Goal: Task Accomplishment & Management: Use online tool/utility

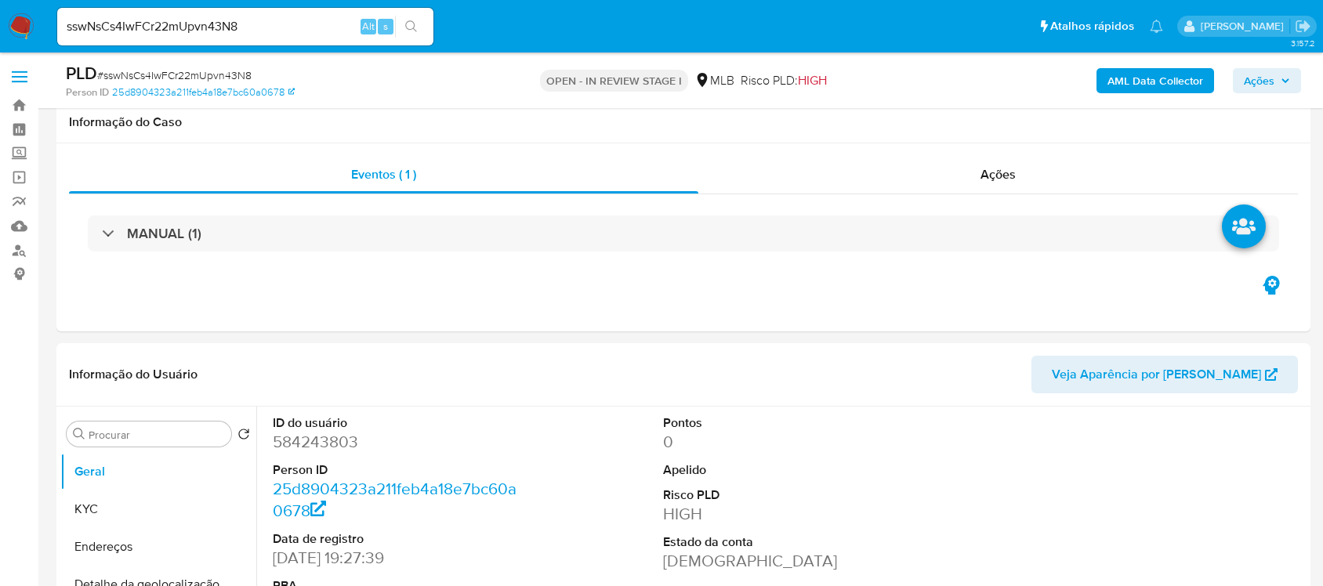
select select "10"
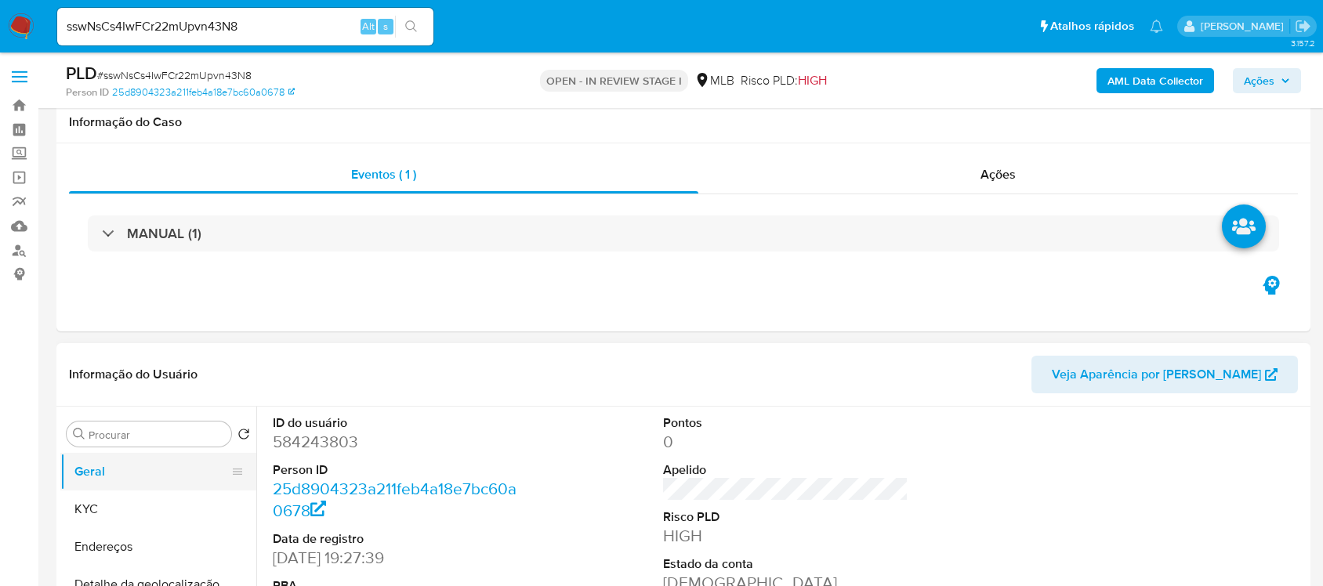
scroll to position [196, 0]
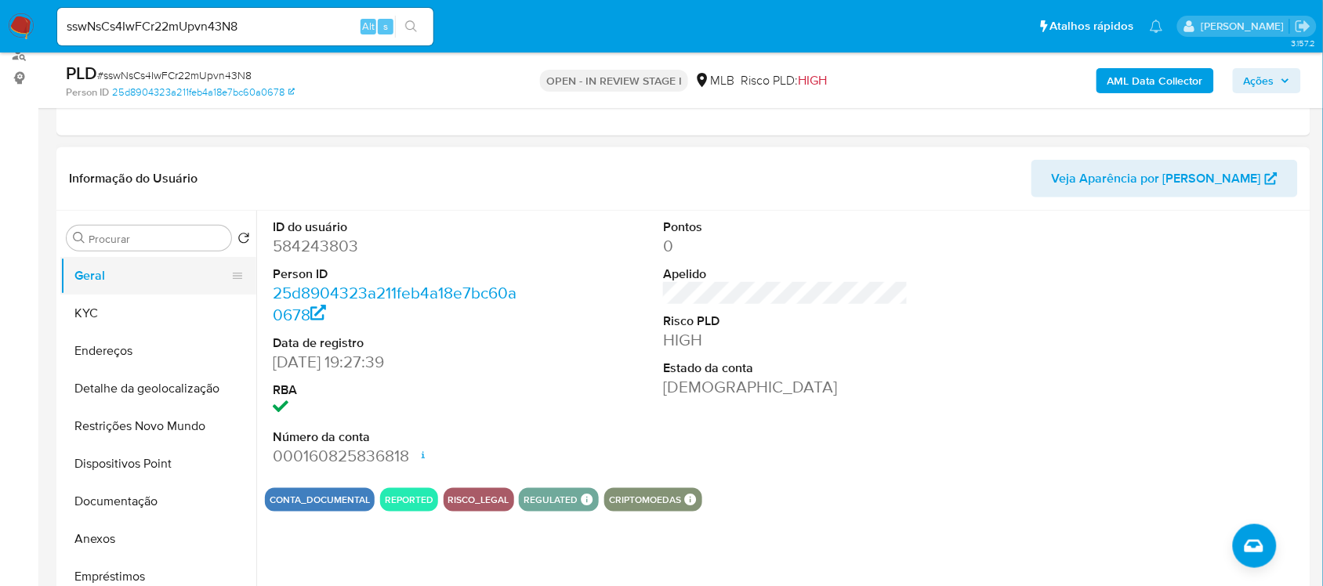
click at [108, 282] on button "Geral" at bounding box center [151, 276] width 183 height 38
click at [149, 299] on button "KYC" at bounding box center [151, 314] width 183 height 38
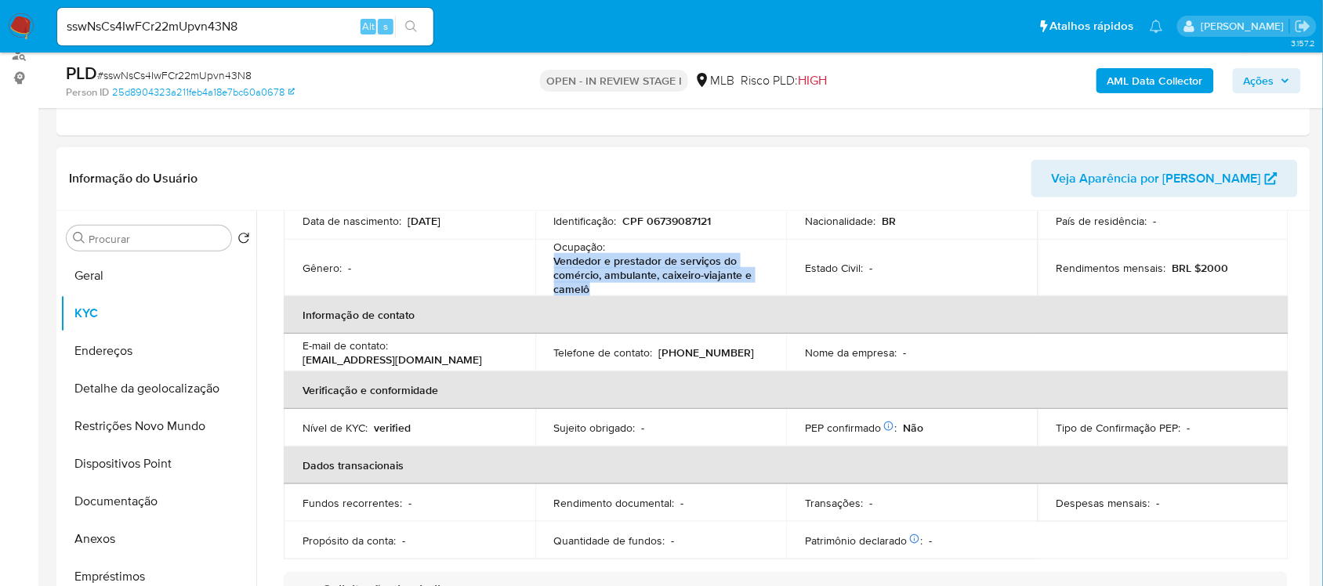
drag, startPoint x: 552, startPoint y: 256, endPoint x: 589, endPoint y: 291, distance: 50.4
click at [589, 291] on p "Vendedor e prestador de serviços do comércio, ambulante, caixeiro-viajante e ca…" at bounding box center [658, 275] width 208 height 42
copy p "Vendedor e prestador de serviços do comércio, ambulante, caixeiro-viajante e ca…"
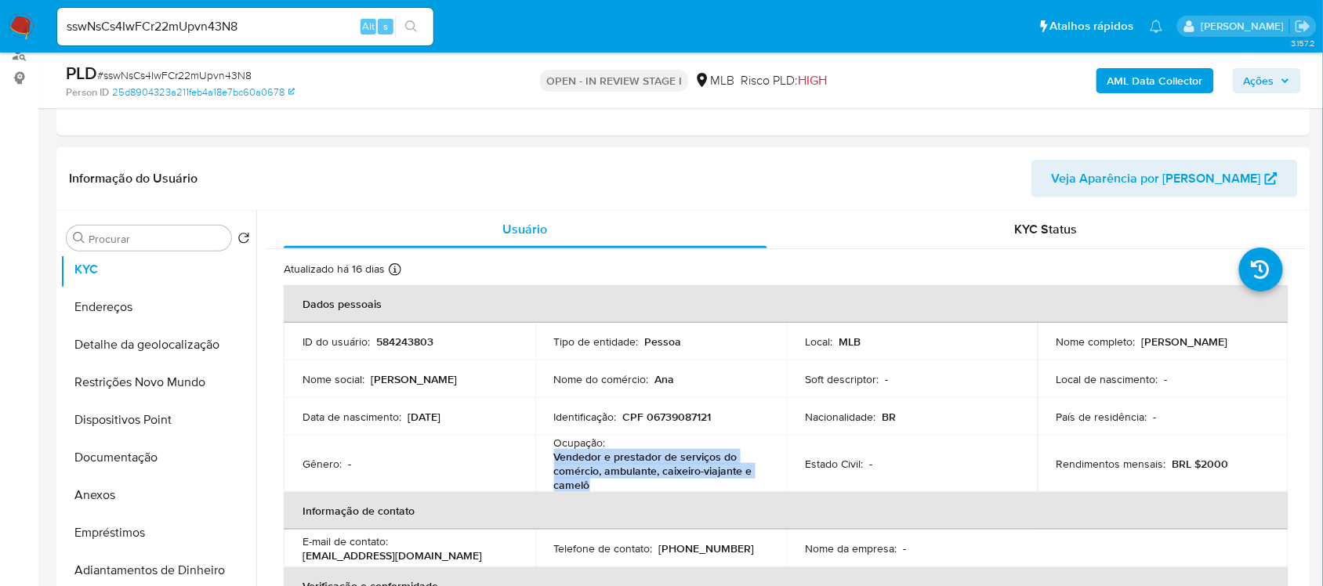
scroll to position [0, 0]
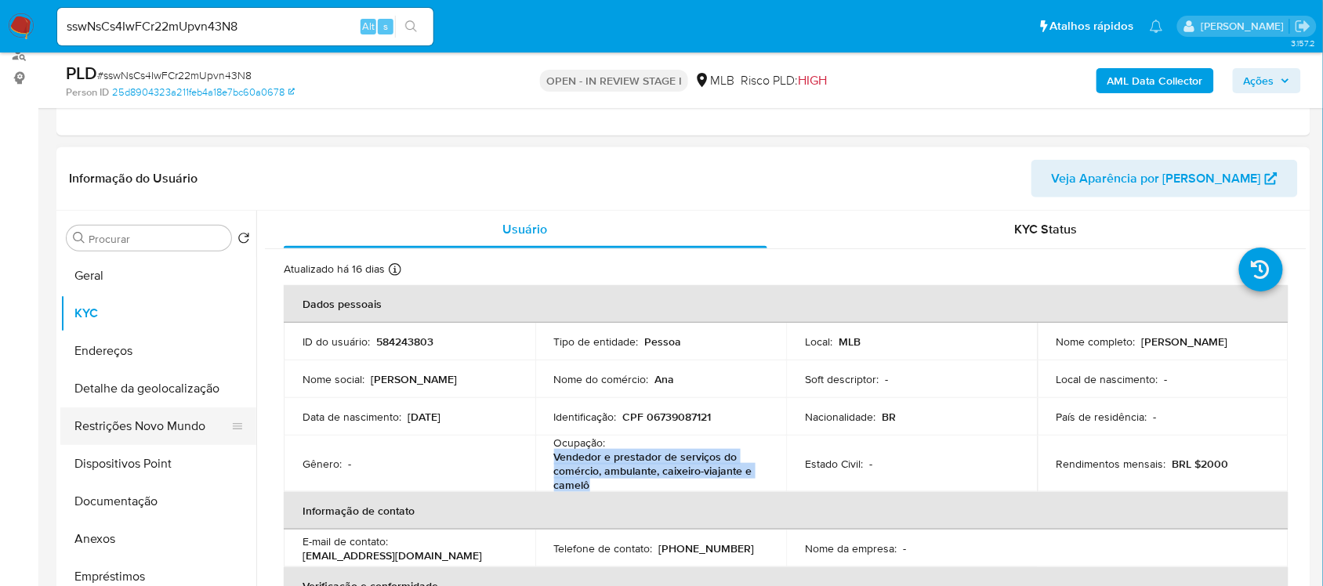
click at [158, 424] on button "Restrições Novo Mundo" at bounding box center [151, 426] width 183 height 38
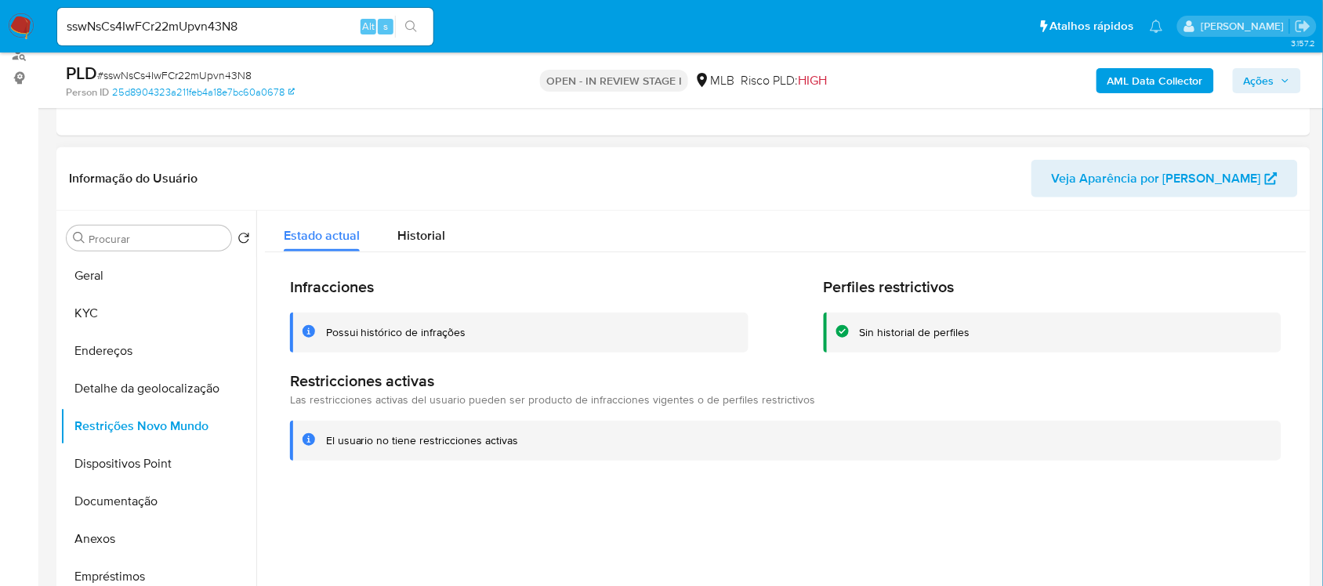
drag, startPoint x: 521, startPoint y: 445, endPoint x: 322, endPoint y: 435, distance: 199.3
click at [306, 435] on div "El usuario no tiene restricciones activas" at bounding box center [785, 441] width 991 height 40
click at [167, 284] on button "Geral" at bounding box center [151, 276] width 183 height 38
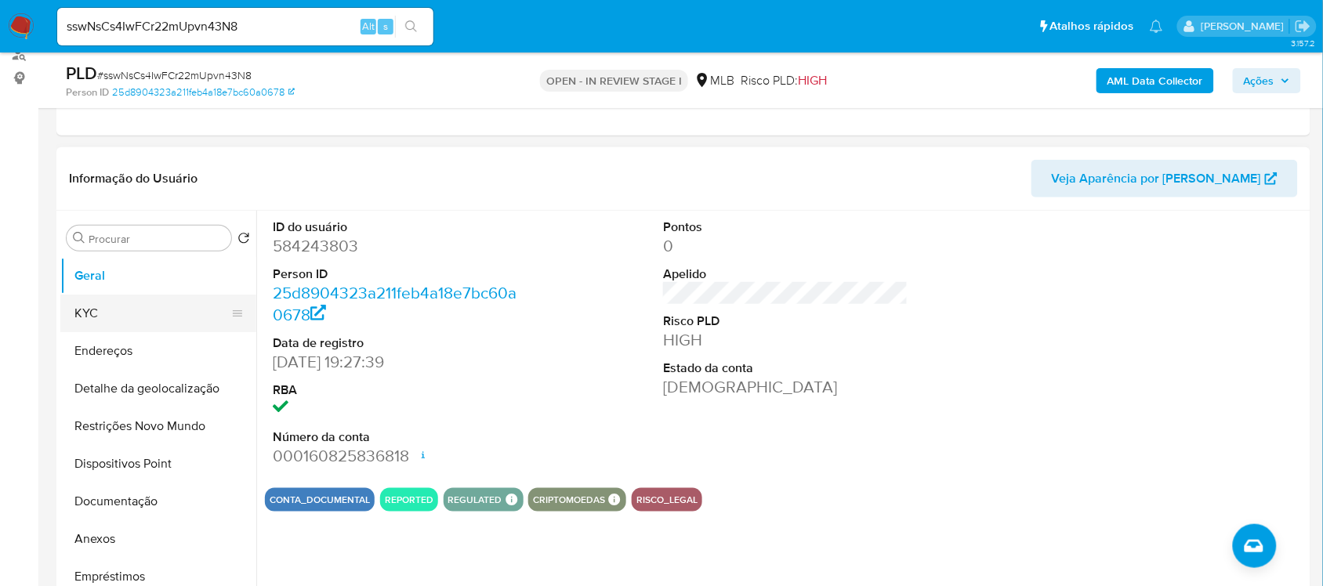
click at [139, 304] on button "KYC" at bounding box center [151, 314] width 183 height 38
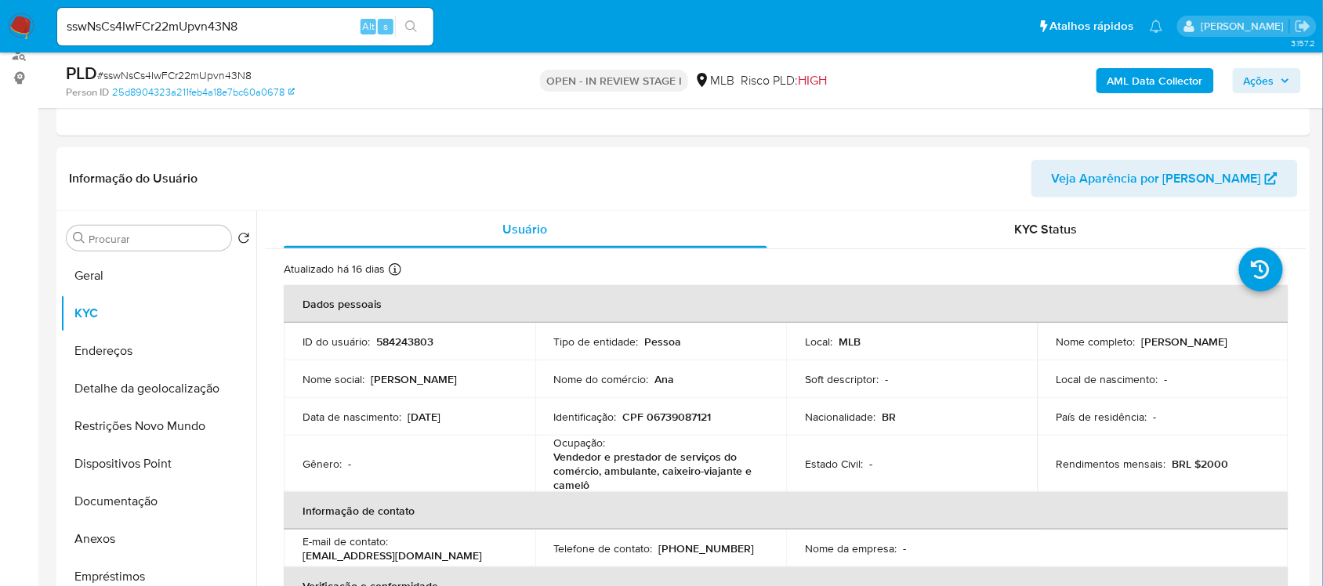
scroll to position [284, 0]
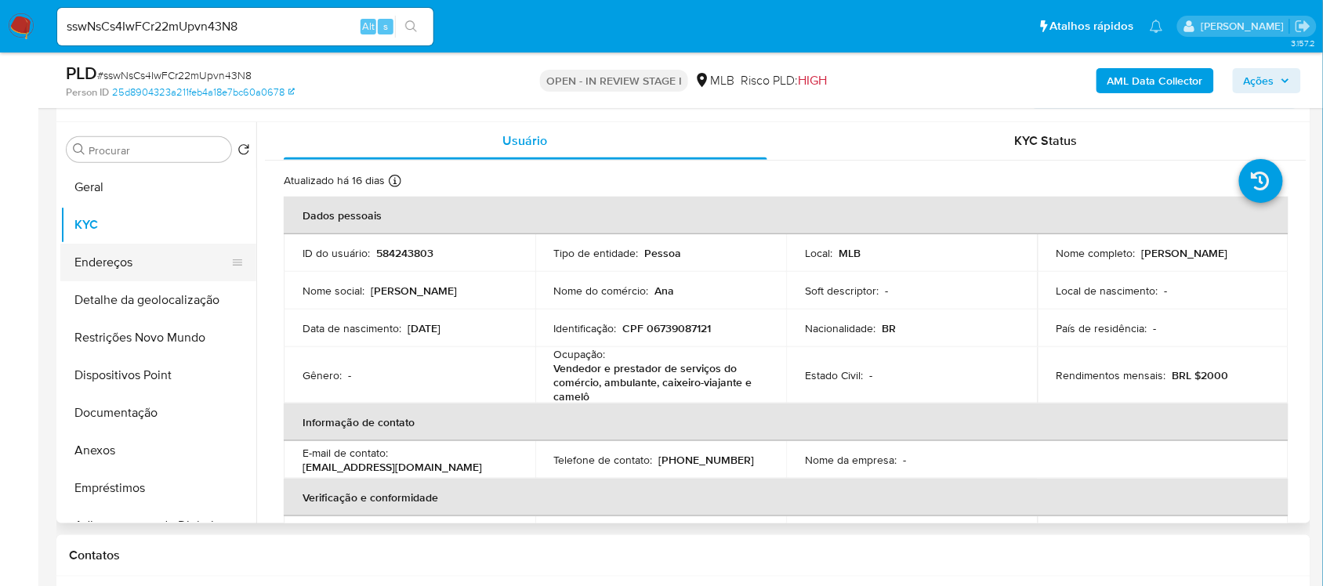
click at [120, 263] on button "Endereços" at bounding box center [151, 263] width 183 height 38
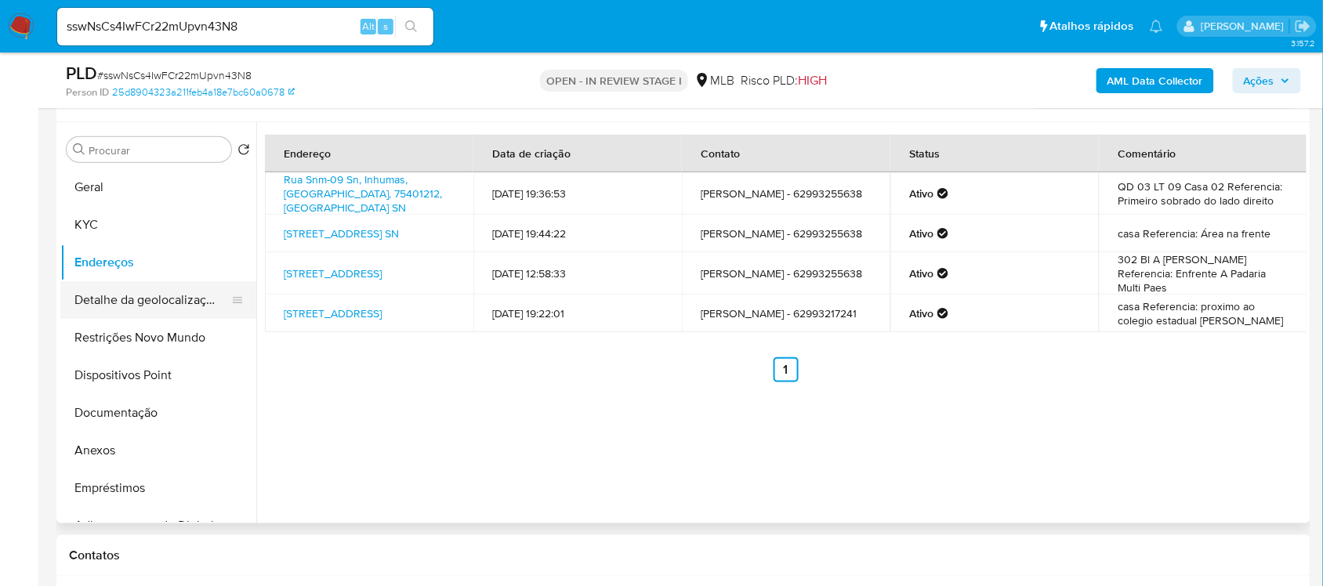
click at [165, 299] on button "Detalhe da geolocalização" at bounding box center [151, 300] width 183 height 38
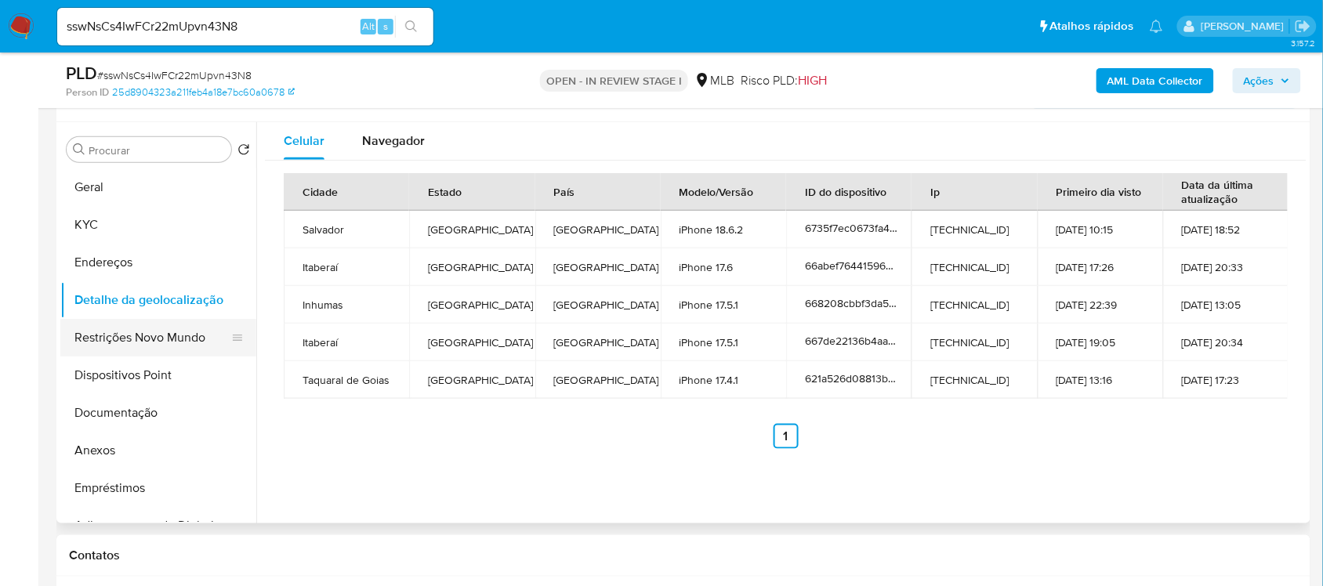
click at [122, 342] on button "Restrições Novo Mundo" at bounding box center [151, 338] width 183 height 38
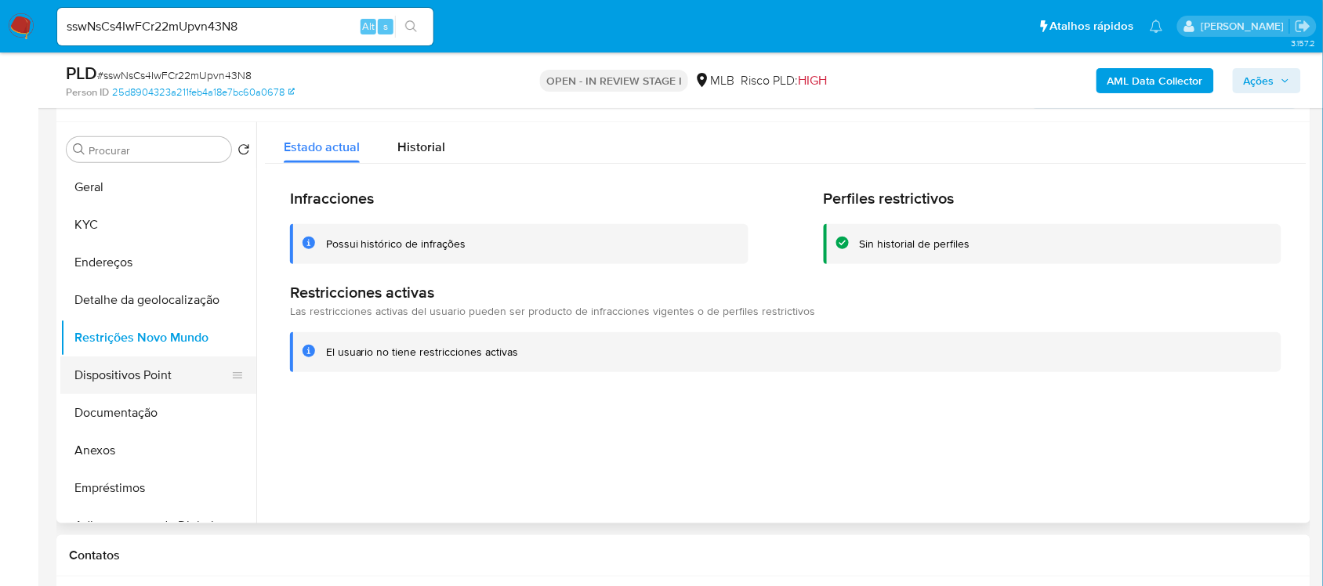
click at [123, 373] on button "Dispositivos Point" at bounding box center [151, 376] width 183 height 38
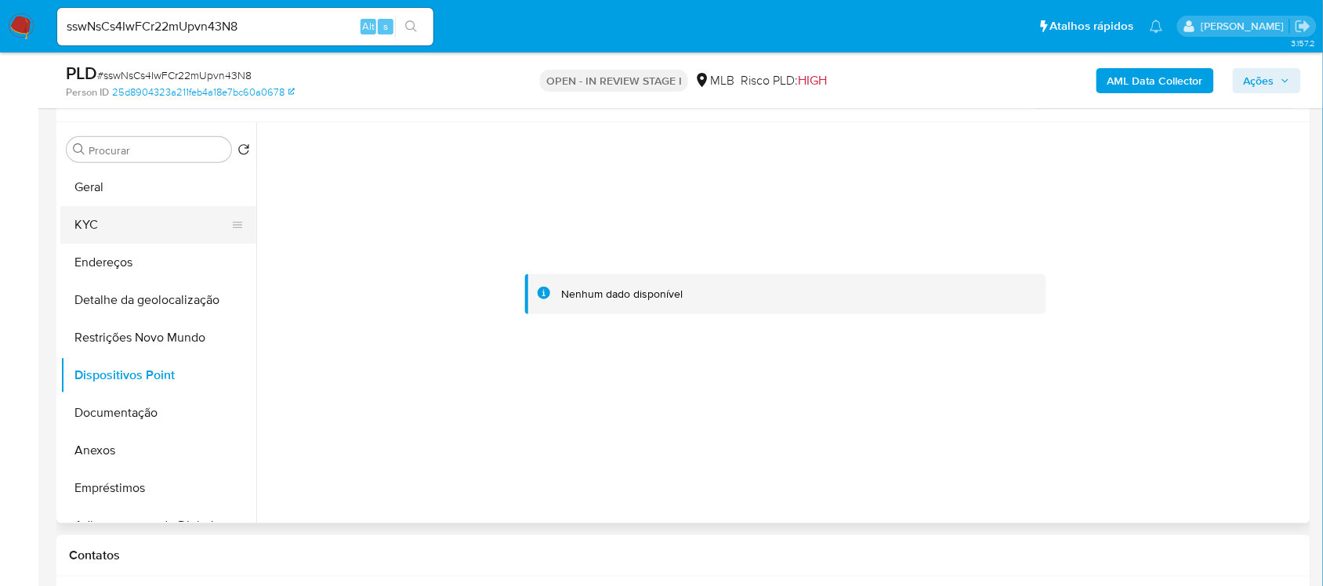
click at [99, 216] on button "KYC" at bounding box center [151, 225] width 183 height 38
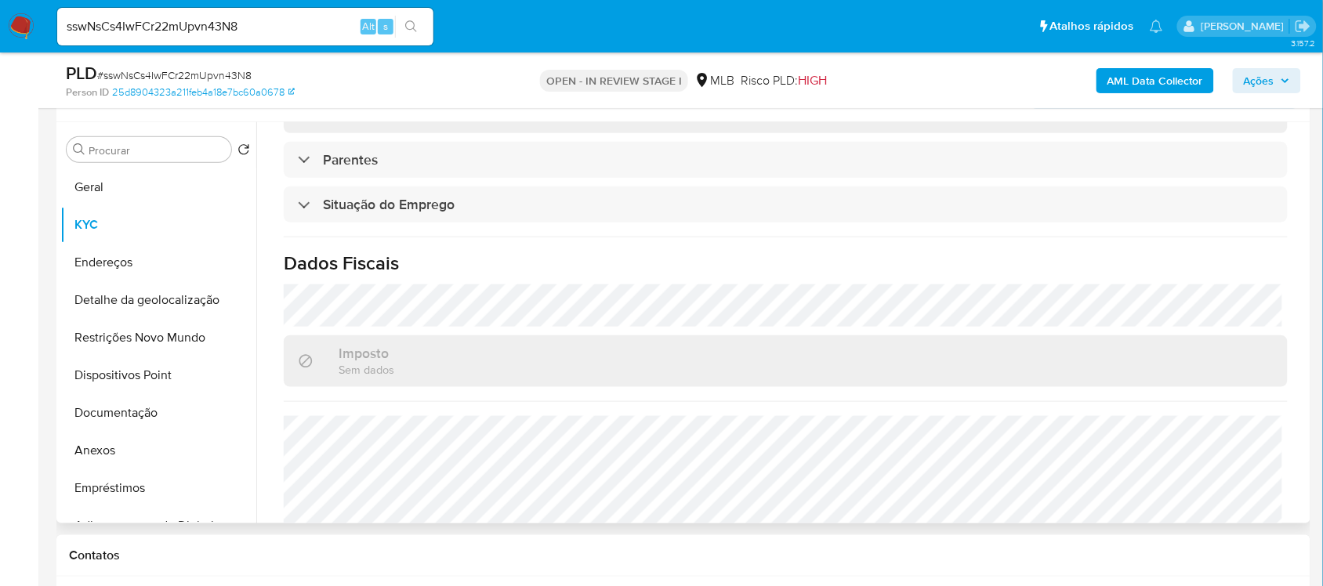
scroll to position [686, 0]
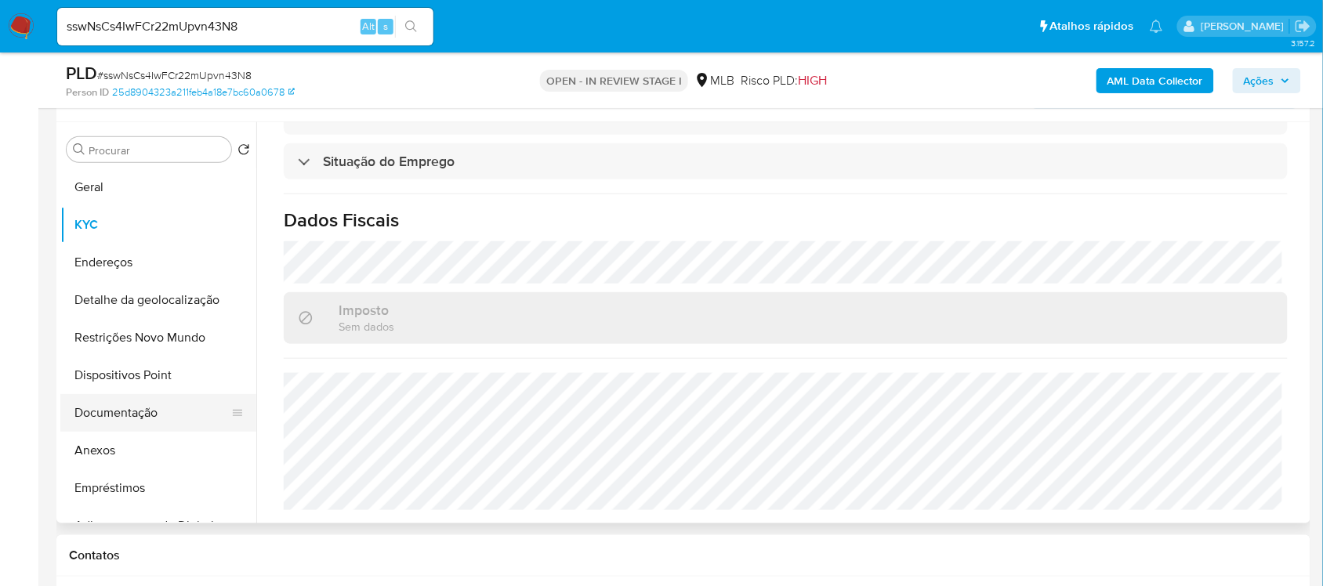
click at [112, 402] on button "Documentação" at bounding box center [151, 413] width 183 height 38
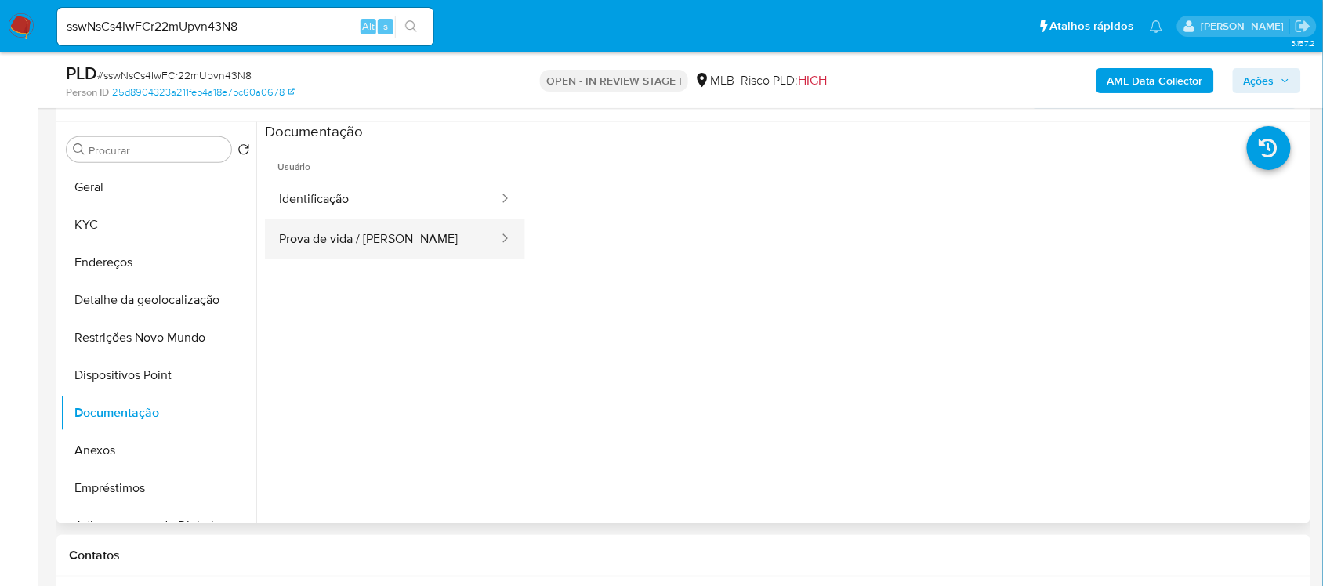
click at [406, 226] on button "Prova de vida / Selfie" at bounding box center [382, 239] width 235 height 40
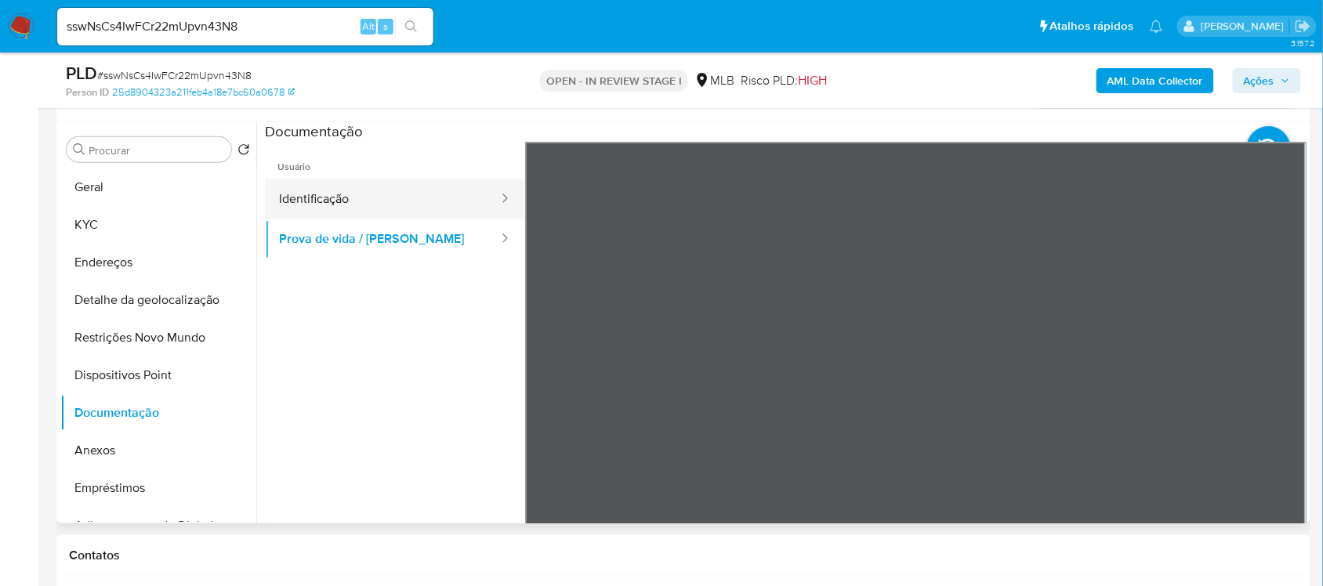
click at [382, 186] on button "Identificação" at bounding box center [382, 199] width 235 height 40
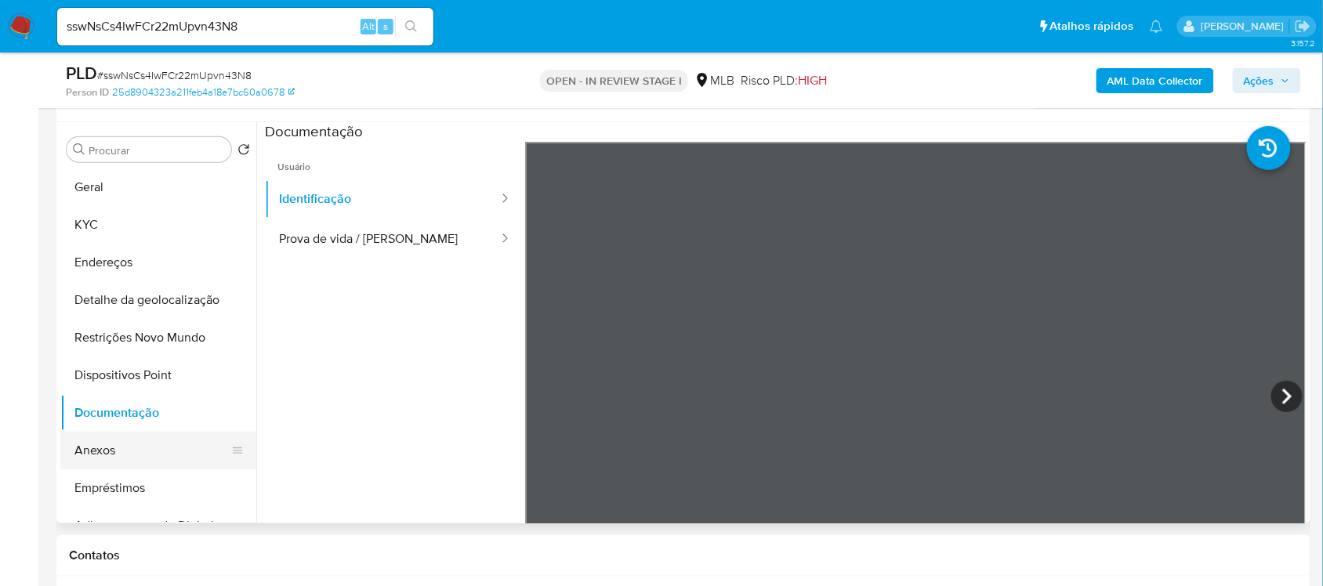
click at [118, 447] on button "Anexos" at bounding box center [151, 451] width 183 height 38
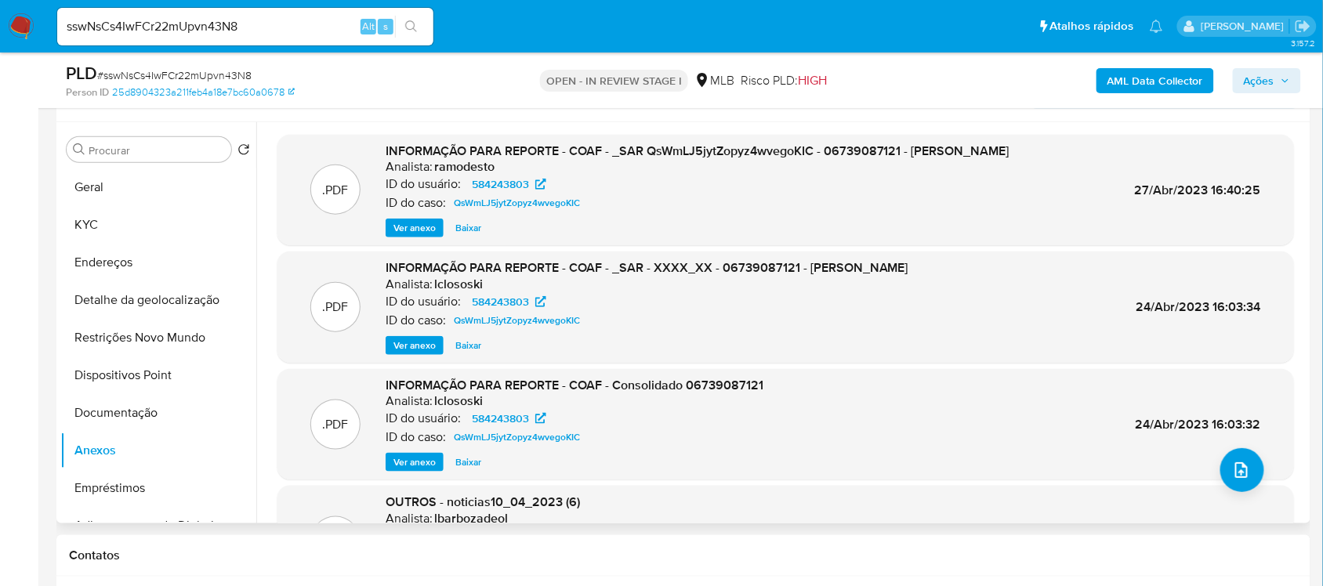
click at [418, 236] on span "Ver anexo" at bounding box center [414, 228] width 42 height 16
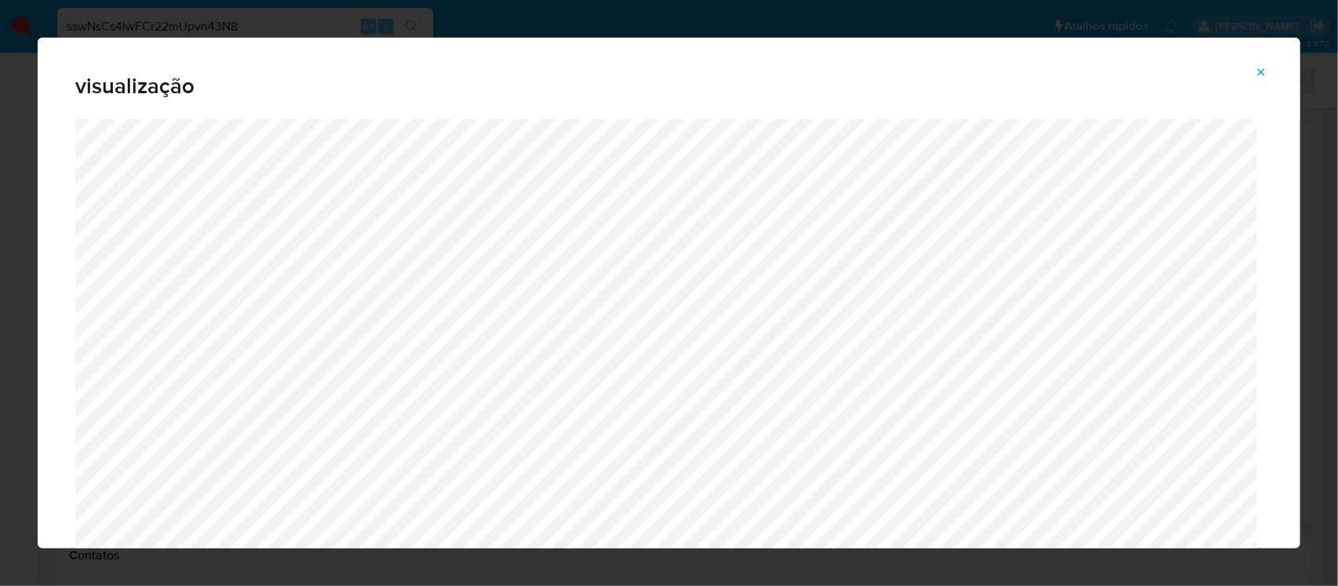
click at [1259, 68] on icon "Attachment preview" at bounding box center [1261, 72] width 13 height 13
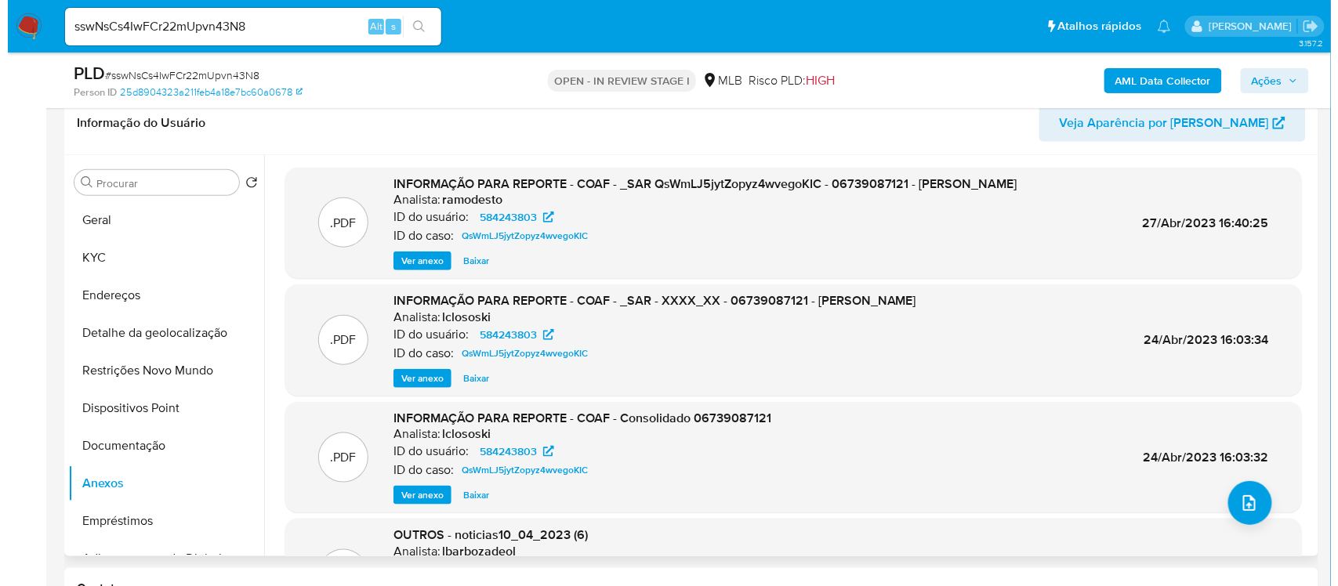
scroll to position [490, 0]
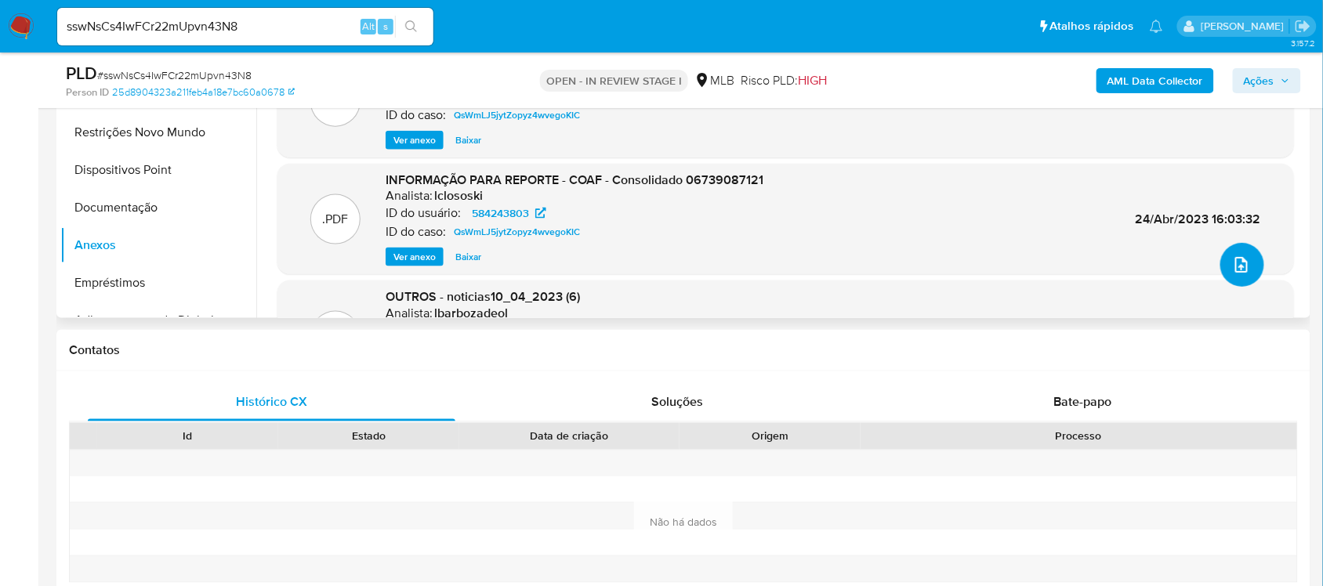
click at [1236, 273] on icon "upload-file" at bounding box center [1241, 264] width 19 height 19
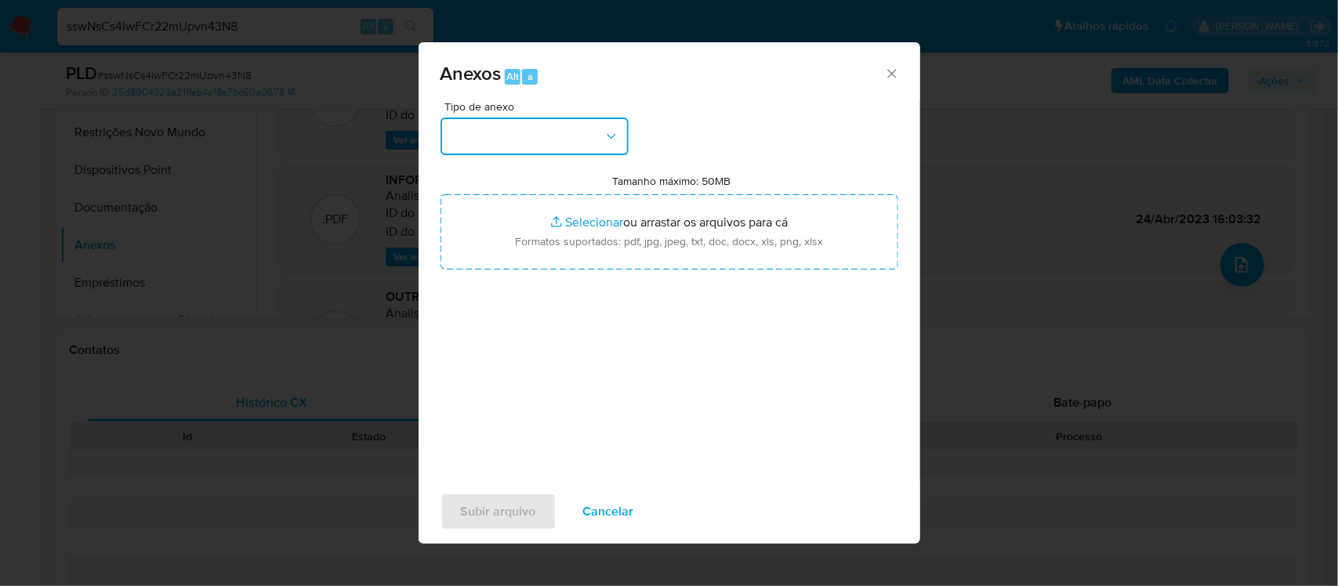
click at [614, 137] on icon "button" at bounding box center [611, 137] width 16 height 16
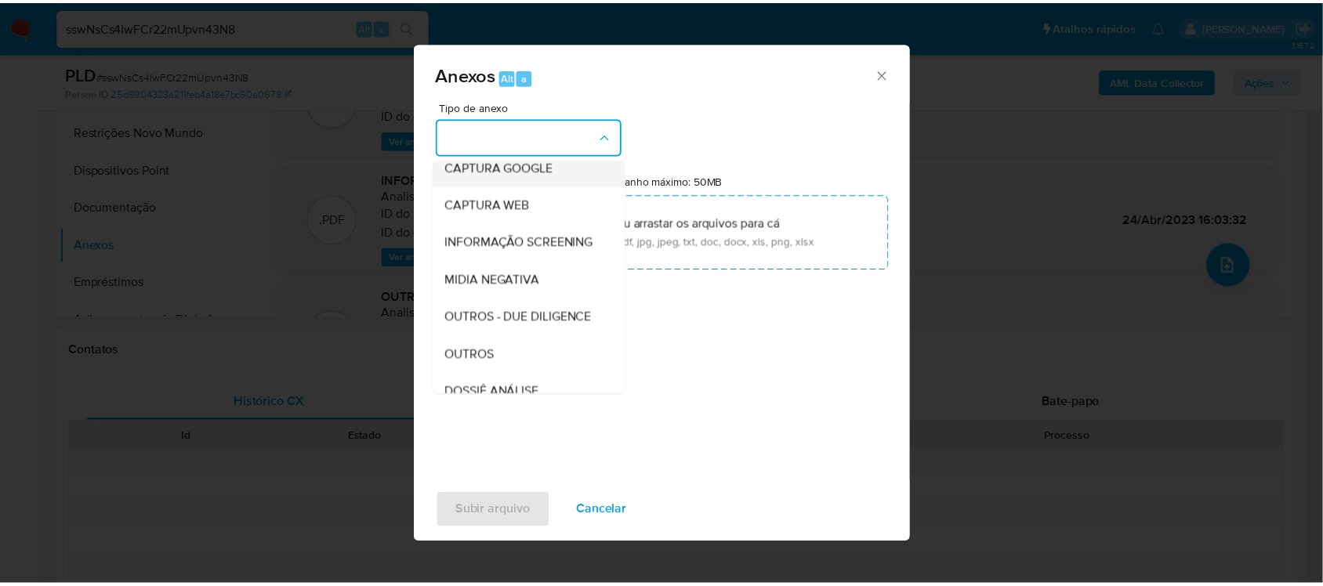
scroll to position [241, 0]
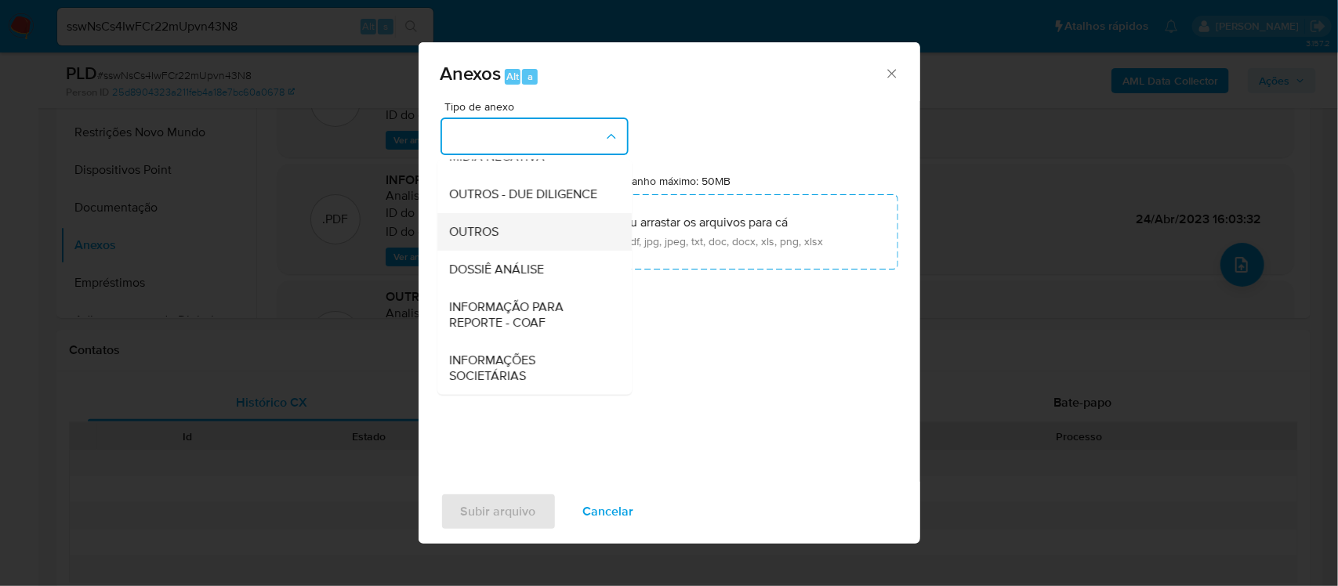
click at [503, 240] on div "OUTROS" at bounding box center [530, 231] width 160 height 38
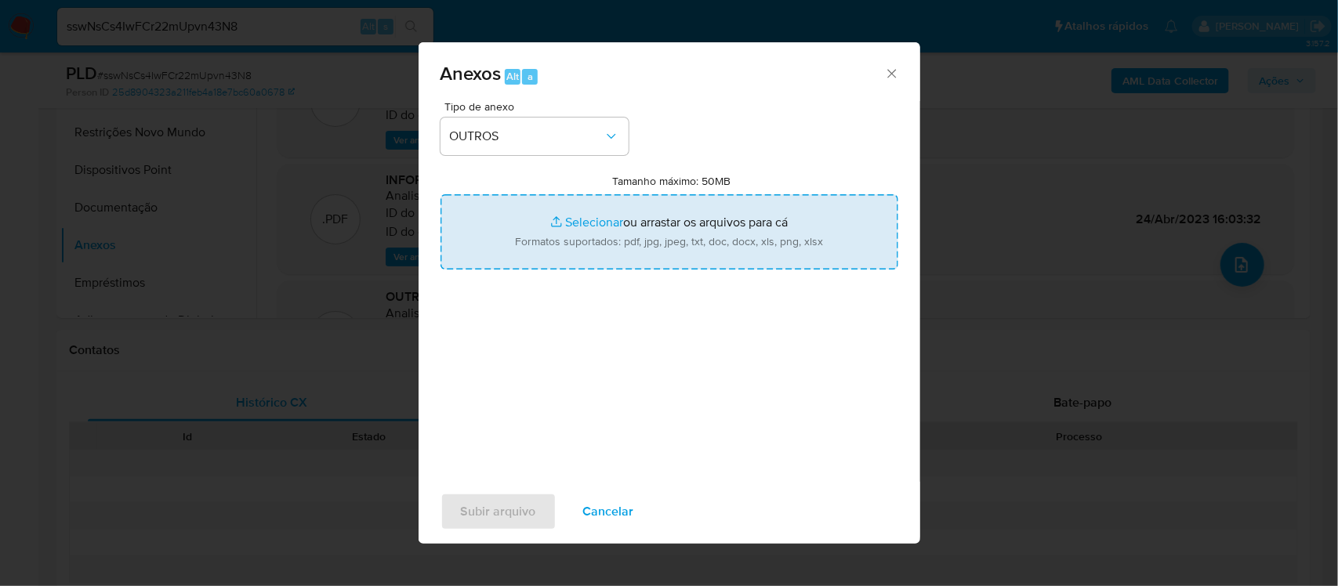
click at [596, 221] on input "Tamanho máximo: 50MB Selecionar arquivos" at bounding box center [669, 231] width 458 height 75
type input "C:\fakepath\2oSAR - XXXX - CPF 06739087121 - ANA CAROLINA GOMES DE SOUSA.pdf"
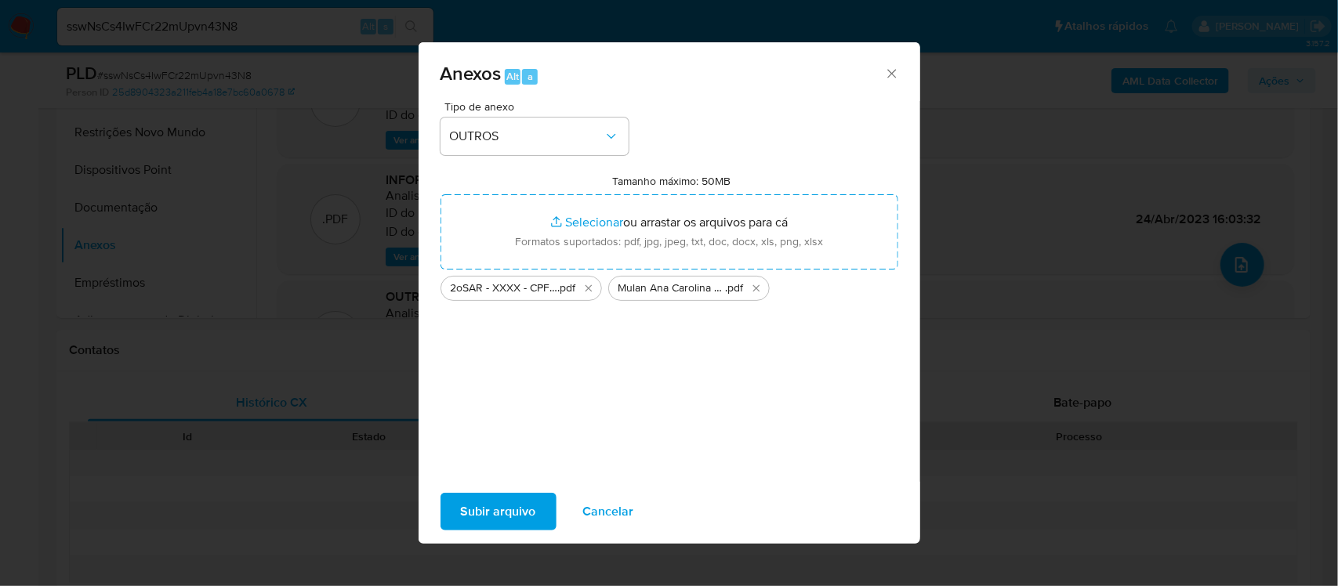
click at [492, 522] on span "Subir arquivo" at bounding box center [498, 511] width 75 height 34
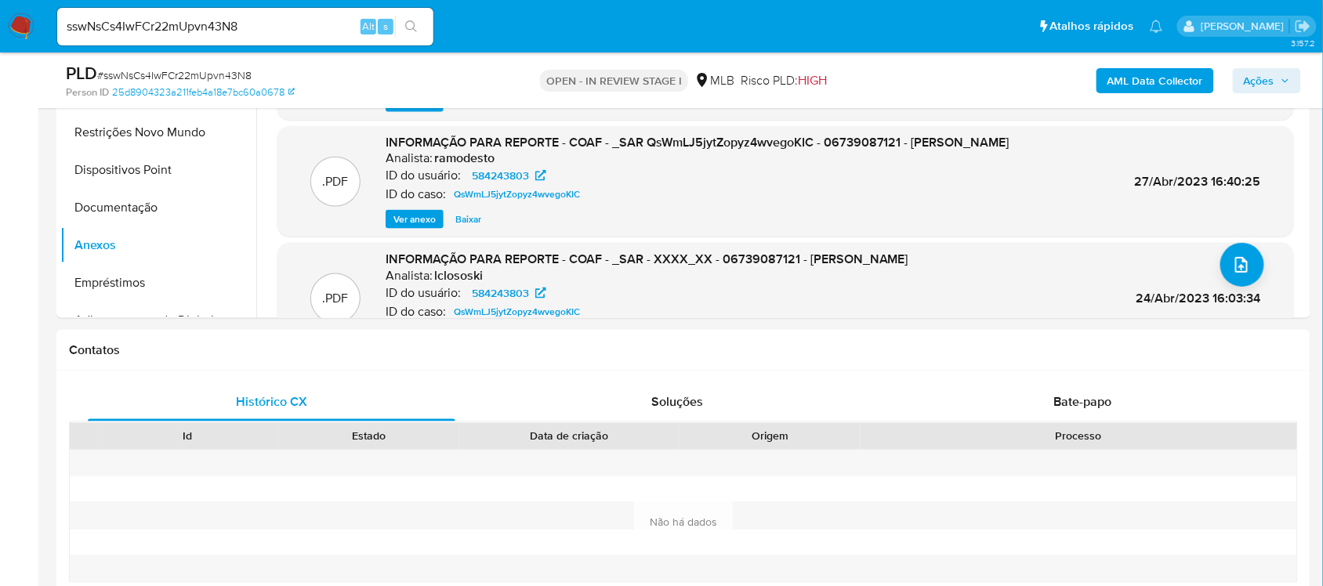
click at [1252, 85] on span "Ações" at bounding box center [1259, 80] width 31 height 25
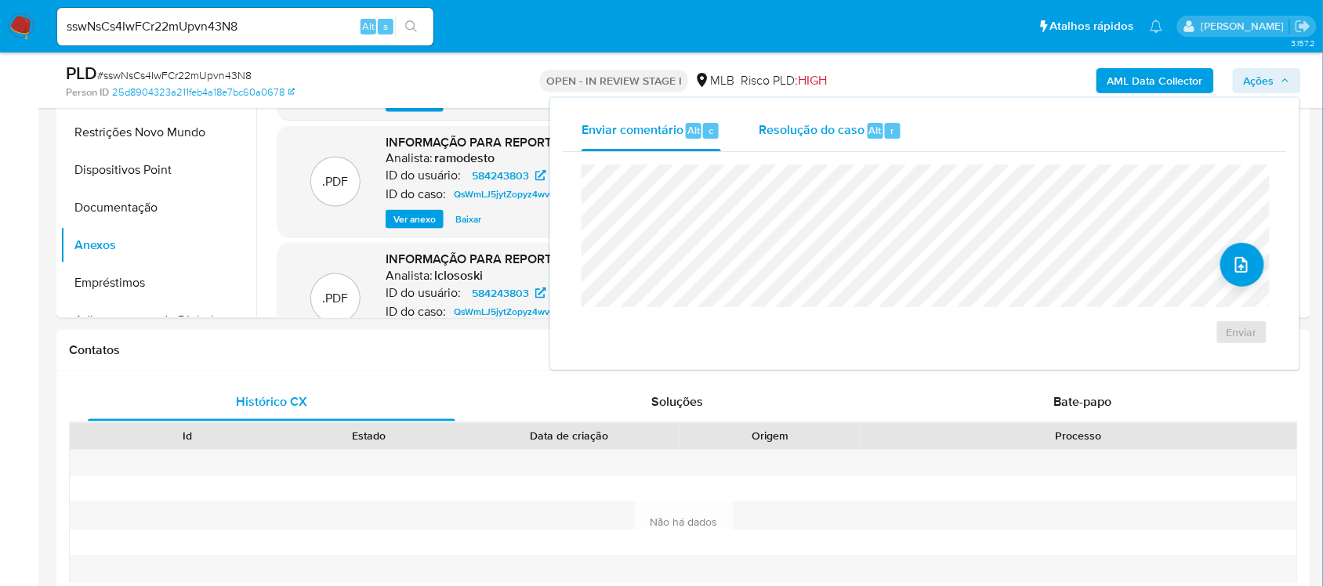
click at [829, 134] on span "Resolução do caso" at bounding box center [812, 130] width 106 height 18
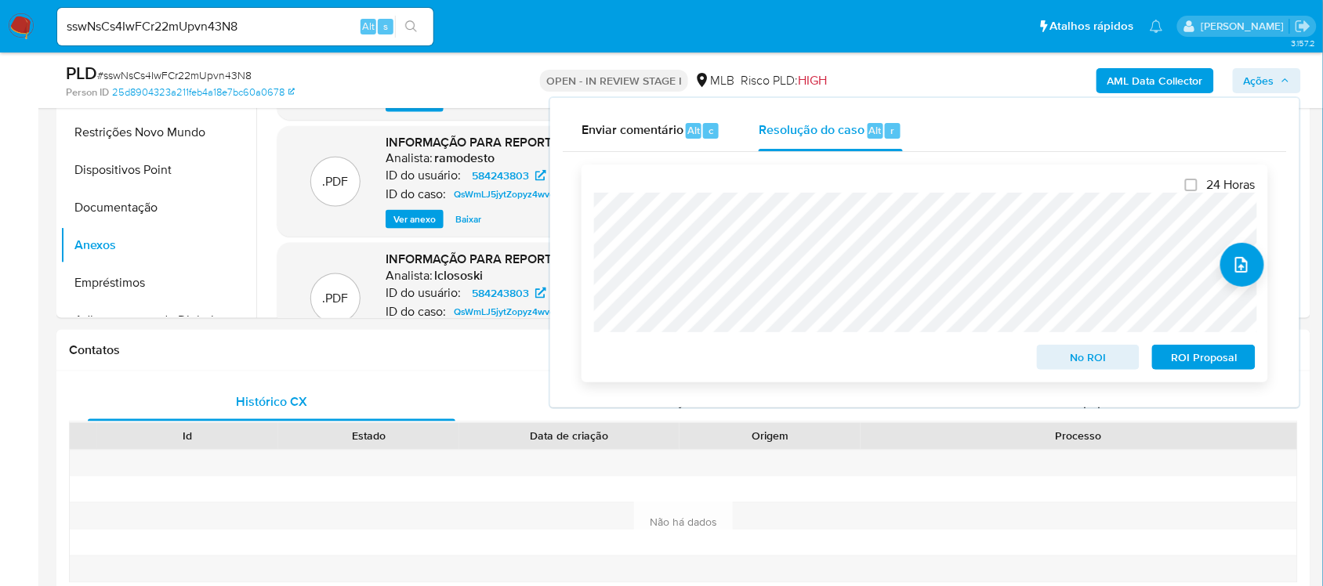
click at [1228, 353] on span "ROI Proposal" at bounding box center [1203, 357] width 81 height 22
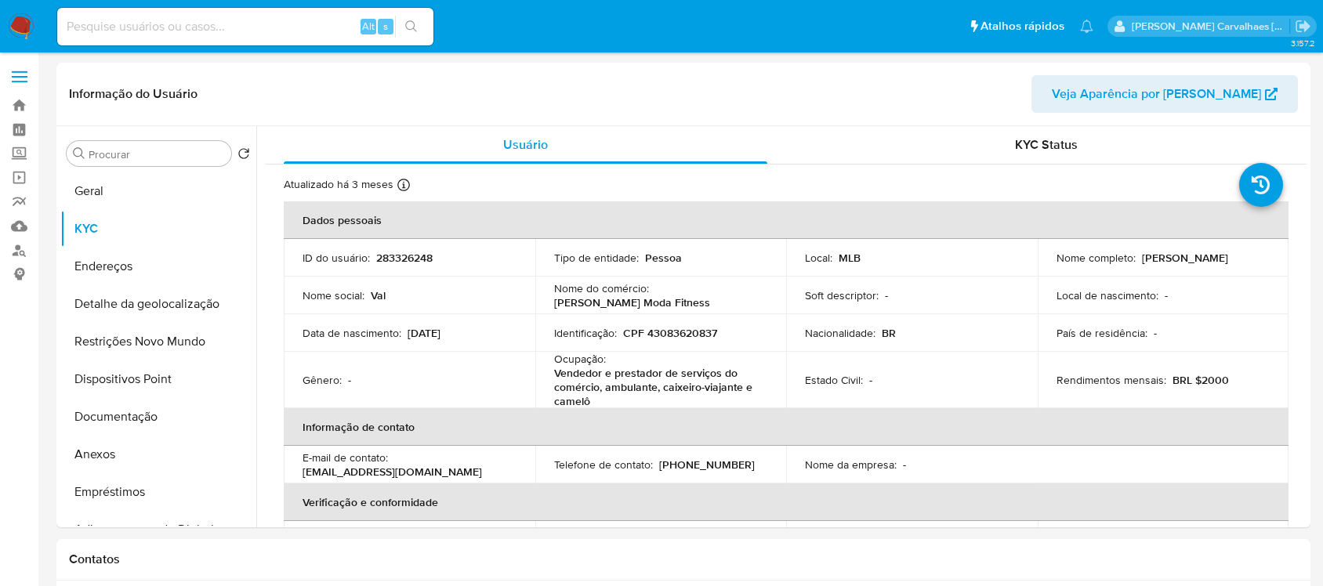
select select "10"
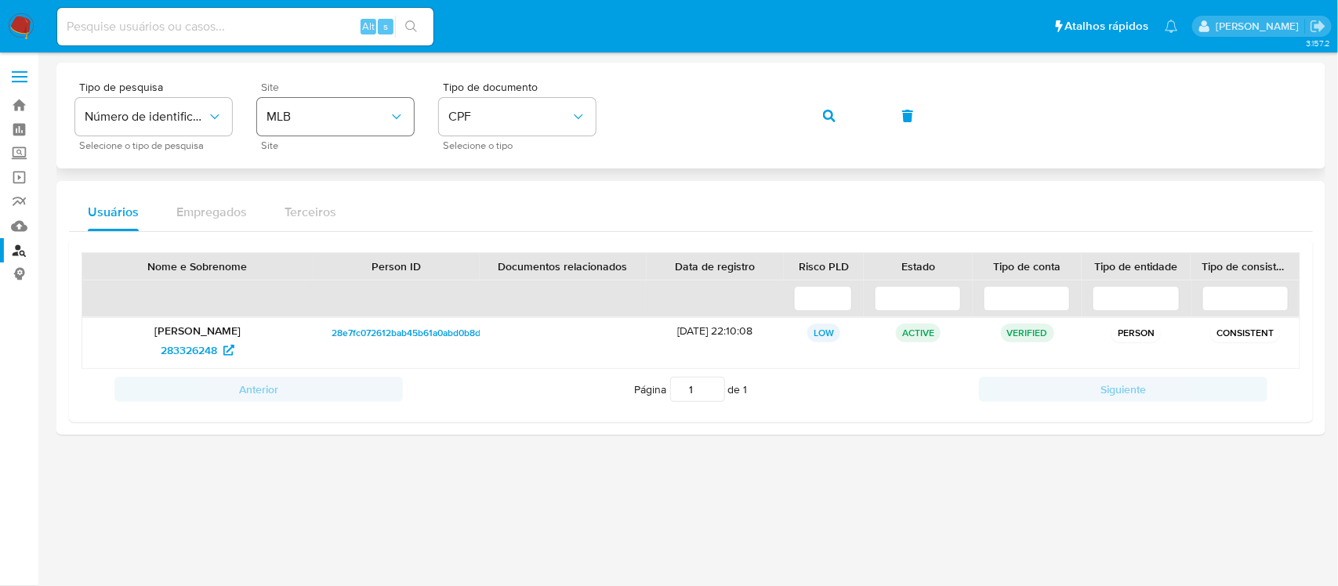
click at [331, 118] on span "MLB" at bounding box center [327, 117] width 122 height 16
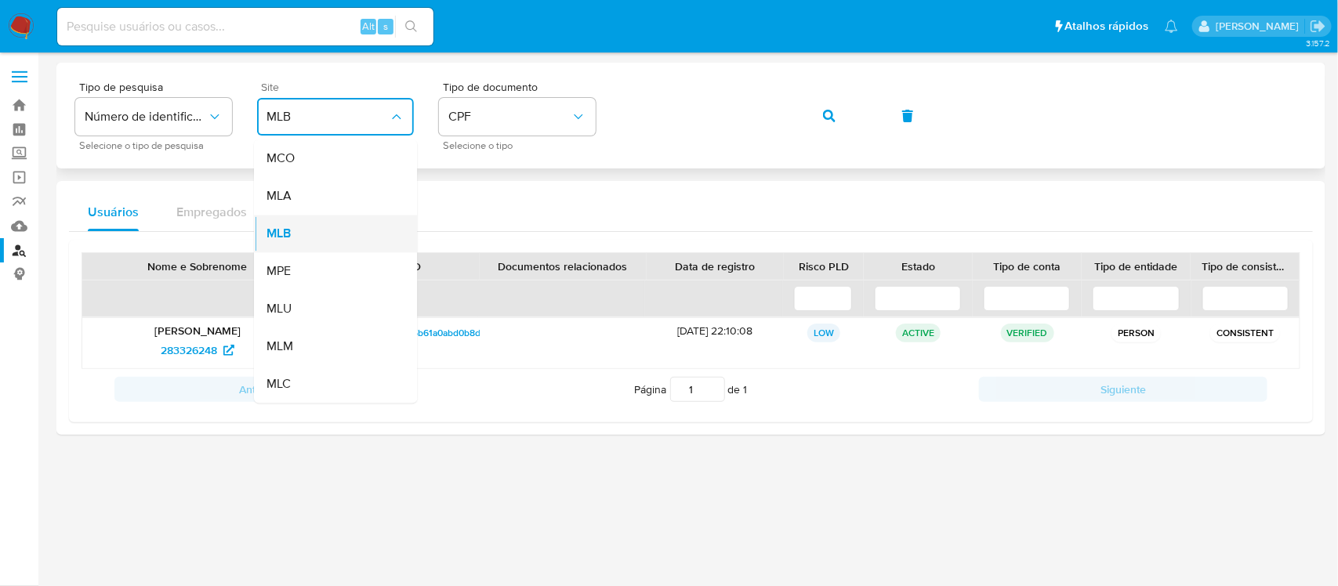
click at [319, 236] on div "MLB" at bounding box center [330, 234] width 129 height 38
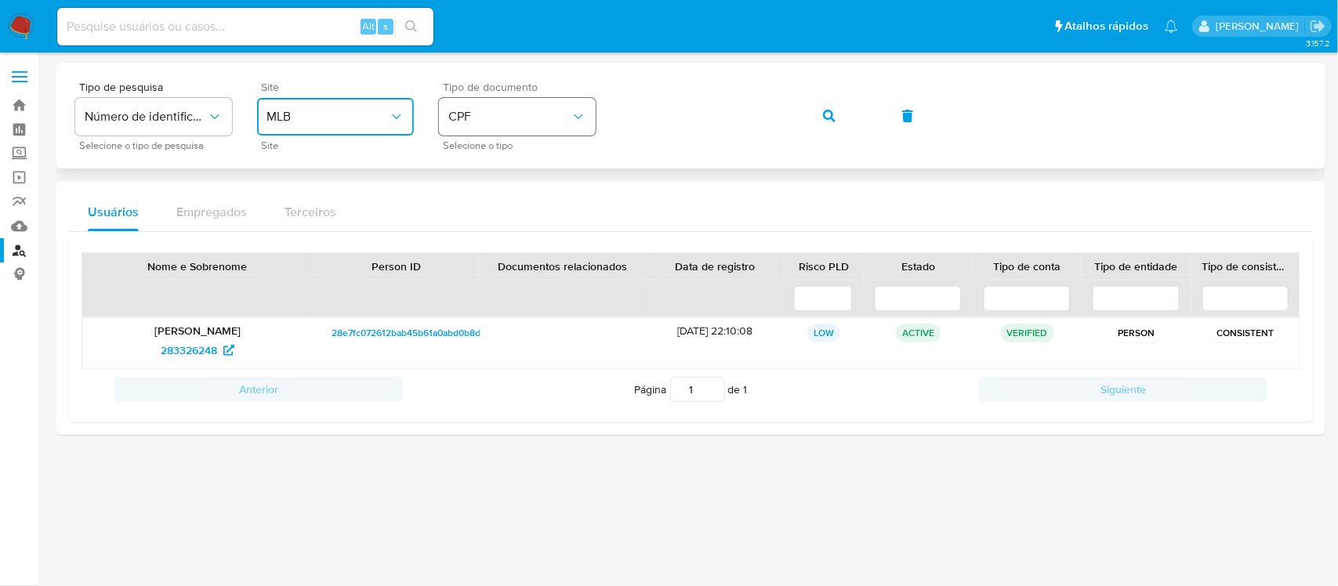
click at [522, 106] on button "CPF" at bounding box center [517, 117] width 157 height 38
click at [504, 174] on div "CNPJ CNPJ" at bounding box center [512, 166] width 129 height 53
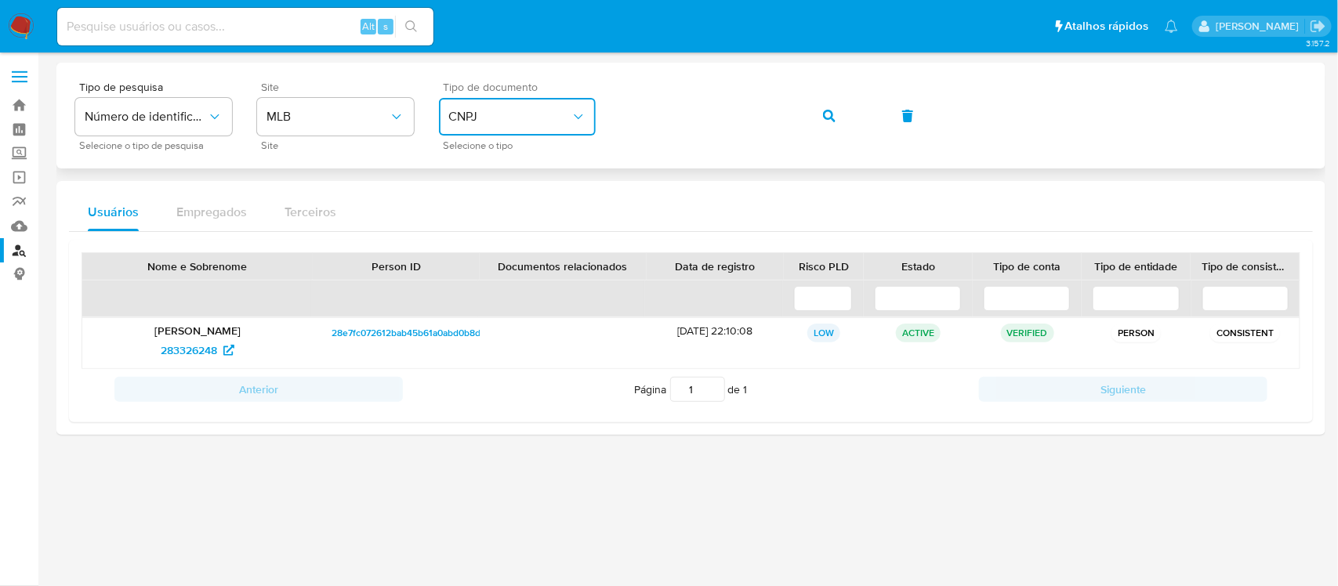
click at [561, 110] on div "Tipo de pesquisa Número de identificação Selecione o tipo de pesquisa Site MLB …" at bounding box center [690, 115] width 1231 height 68
click at [832, 106] on span "button" at bounding box center [829, 116] width 13 height 34
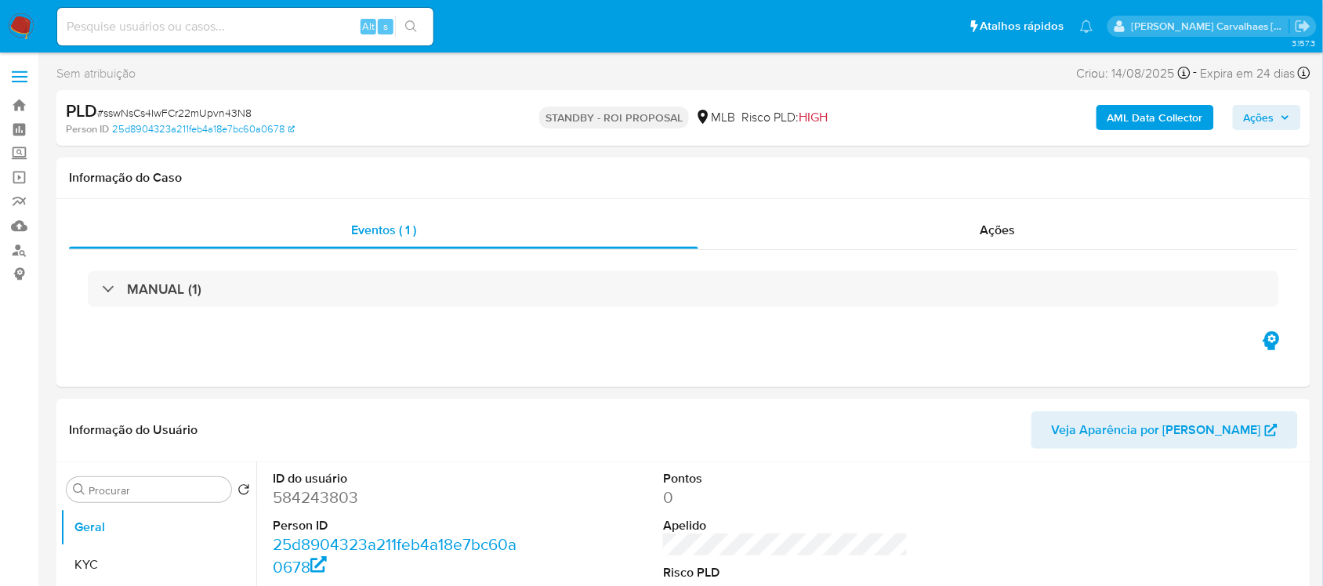
select select "10"
click at [102, 30] on input at bounding box center [245, 26] width 376 height 20
paste input "NU5eYZztdWb4pbPaUKJGYLgf"
type input "NU5eYZztdWb4pbPaUKJGYLgf"
click at [408, 24] on icon "search-icon" at bounding box center [411, 26] width 13 height 13
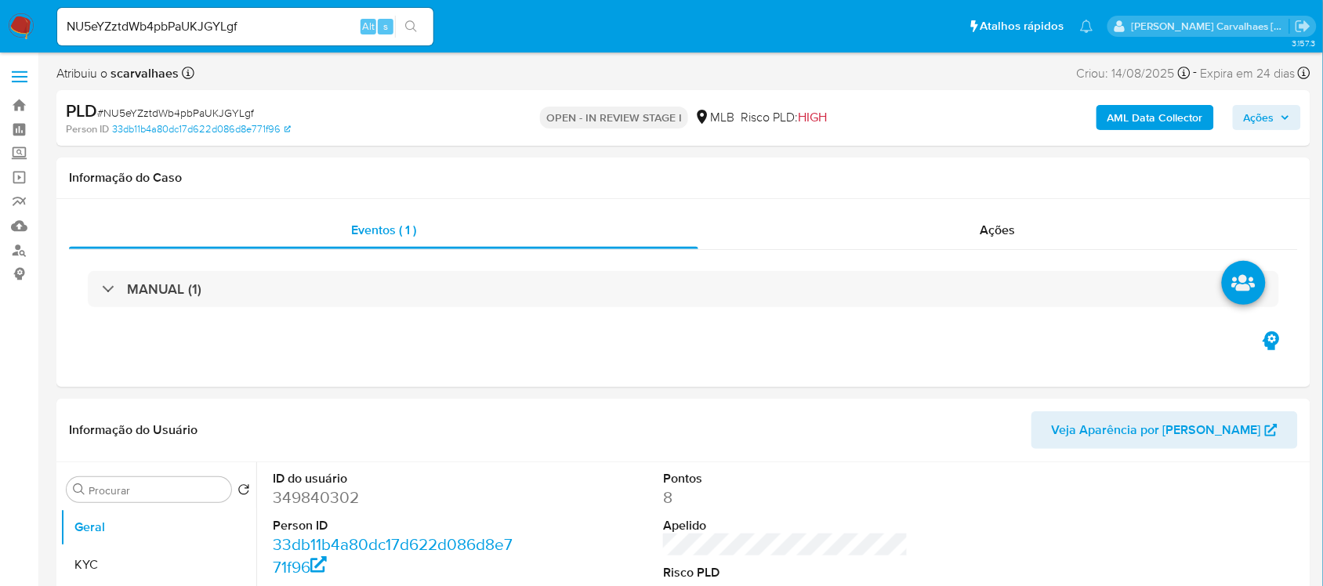
select select "10"
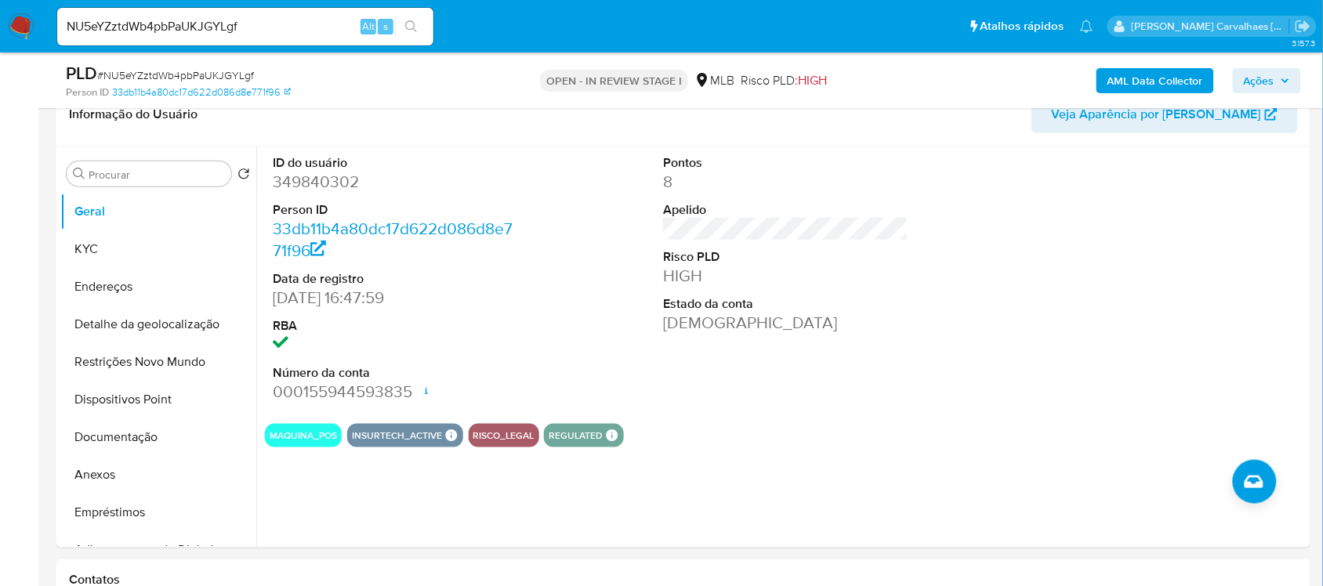
scroll to position [294, 0]
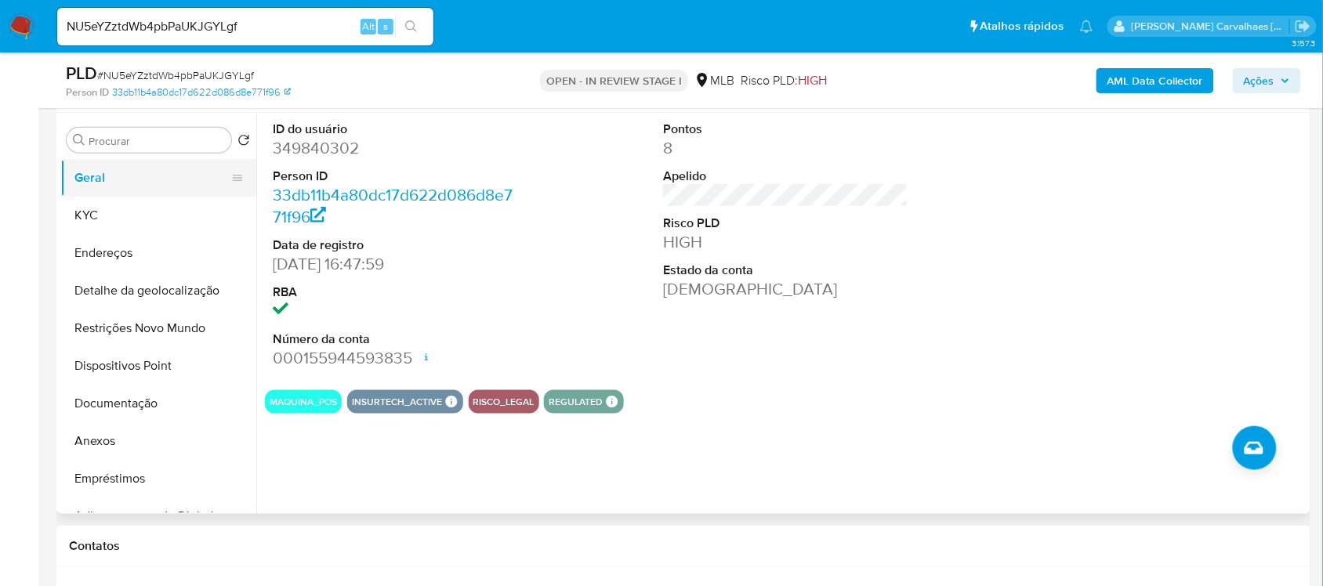
click at [158, 169] on button "Geral" at bounding box center [151, 178] width 183 height 38
click at [149, 407] on button "Documentação" at bounding box center [151, 404] width 183 height 38
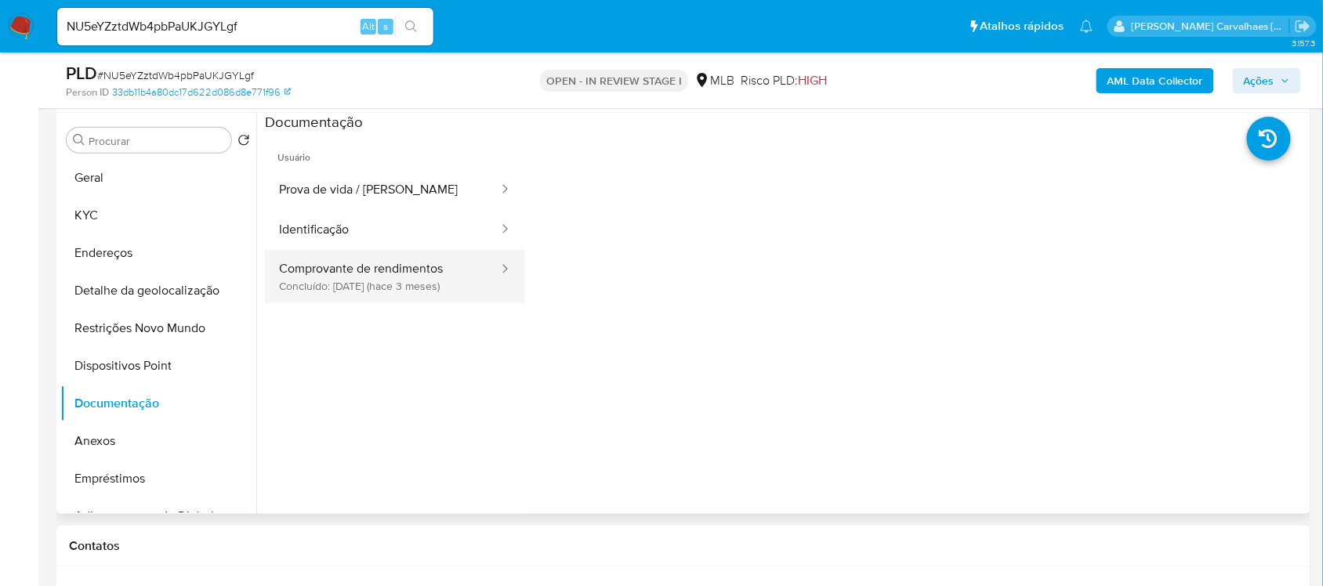
click at [421, 280] on button "Comprovante de rendimentos Concluído: 26/05/2025 (hace 3 meses)" at bounding box center [382, 276] width 235 height 53
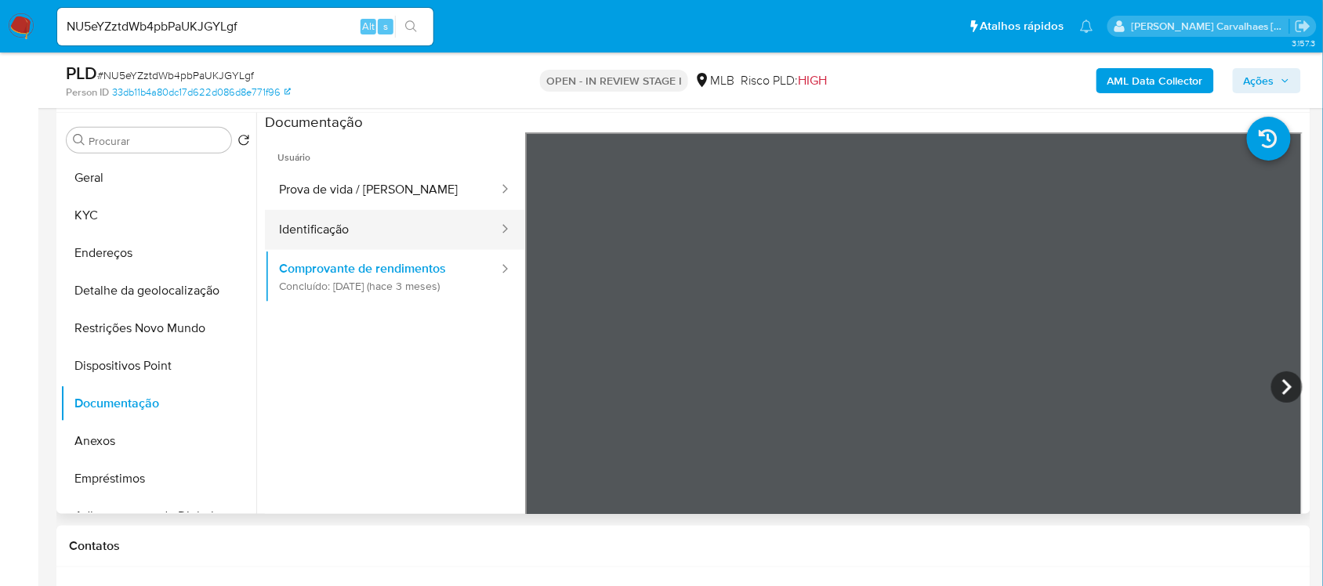
click at [373, 241] on button "Identificação" at bounding box center [382, 230] width 235 height 40
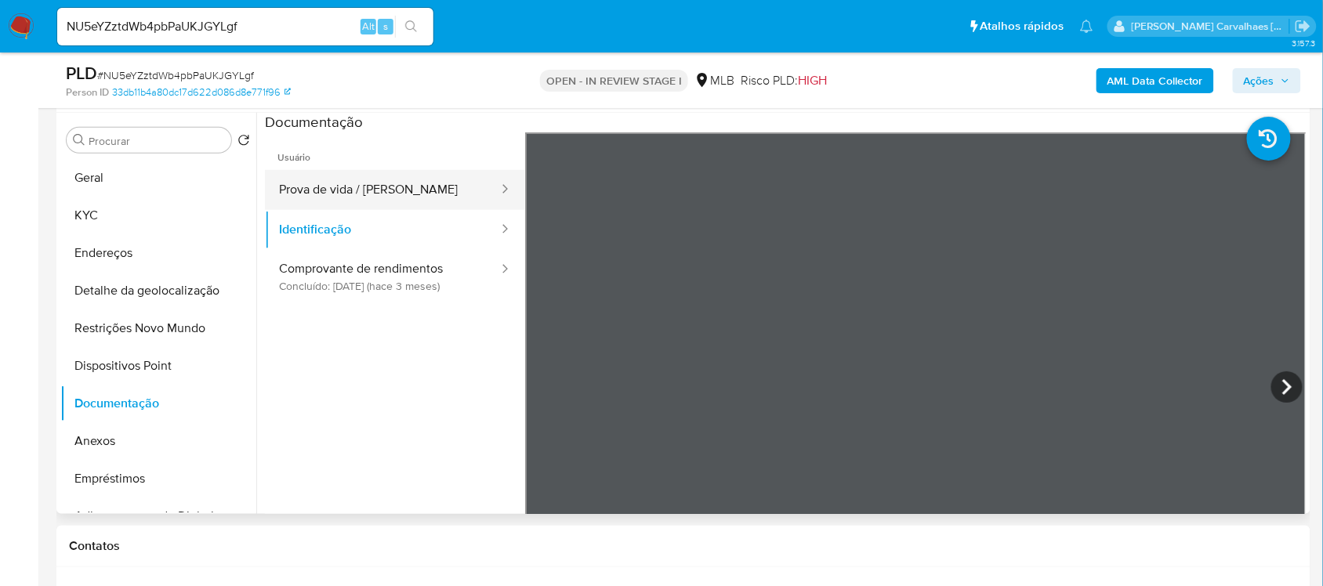
click at [351, 185] on button "Prova de vida / Selfie" at bounding box center [382, 190] width 235 height 40
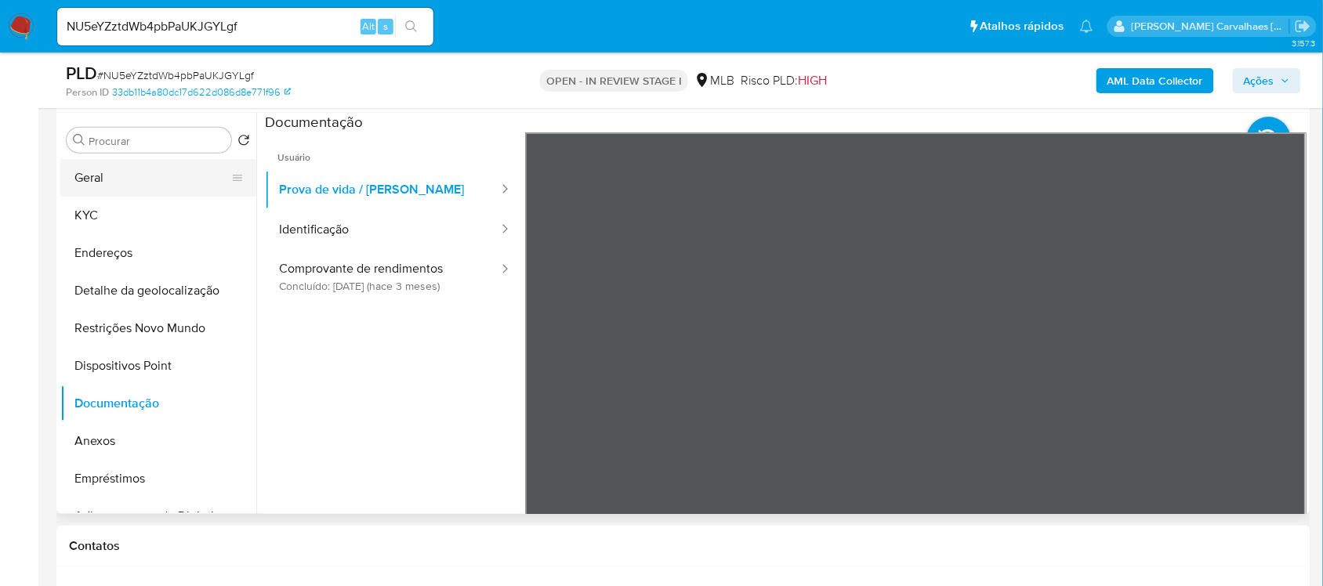
click at [110, 172] on button "Geral" at bounding box center [151, 178] width 183 height 38
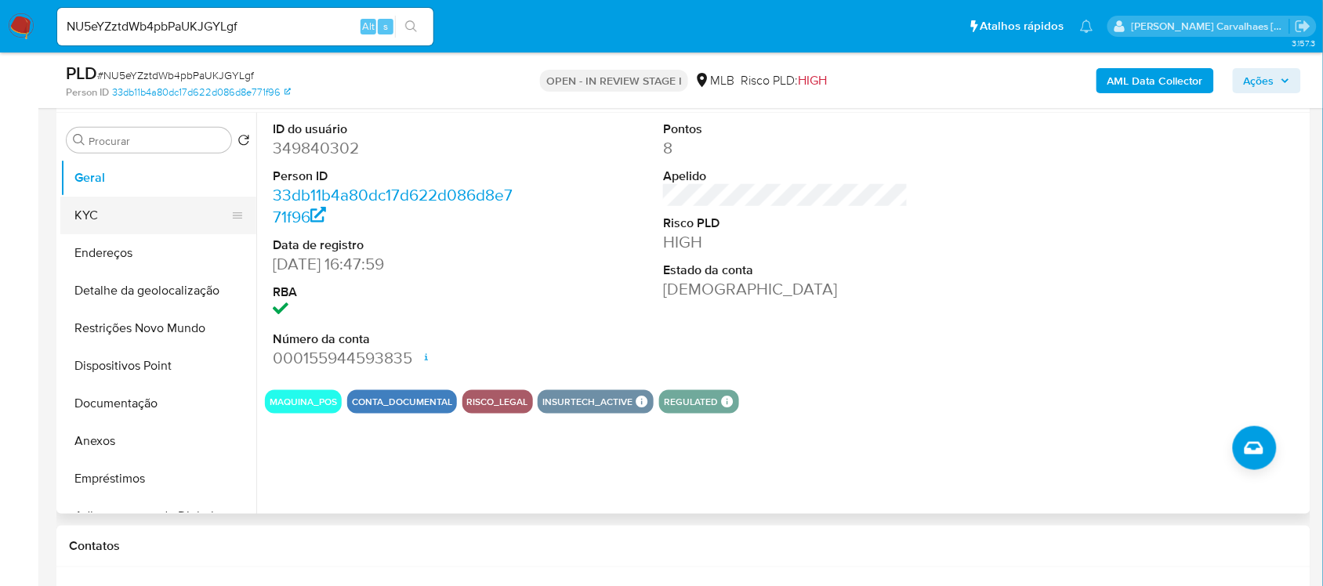
click at [137, 222] on button "KYC" at bounding box center [151, 216] width 183 height 38
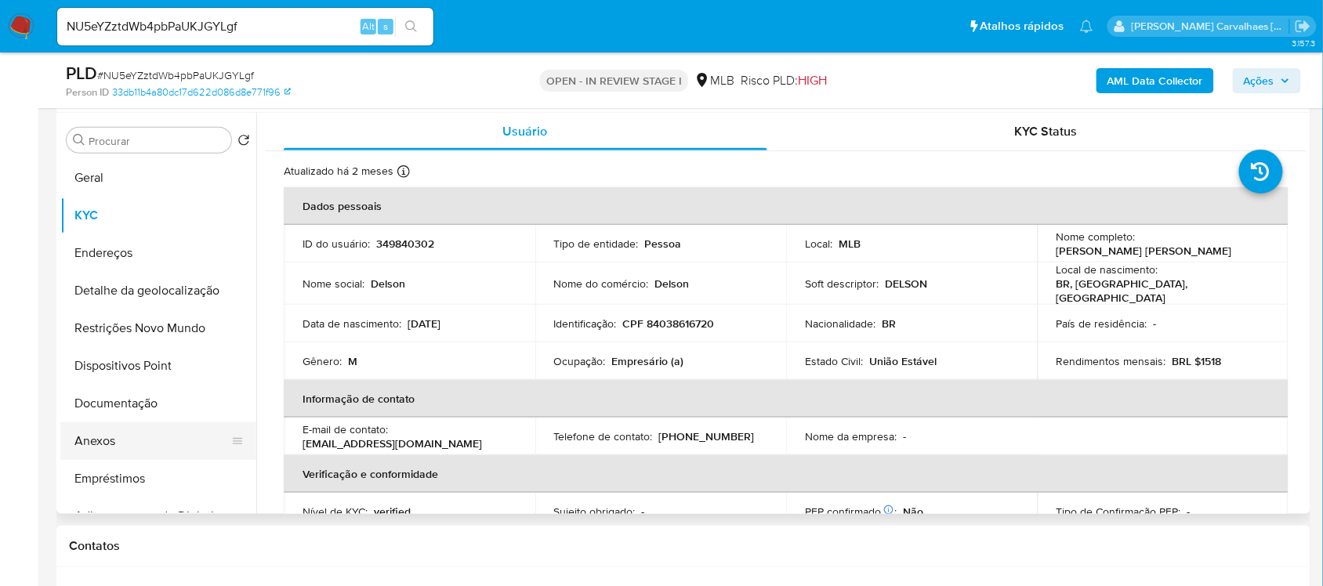
click at [124, 436] on button "Anexos" at bounding box center [151, 441] width 183 height 38
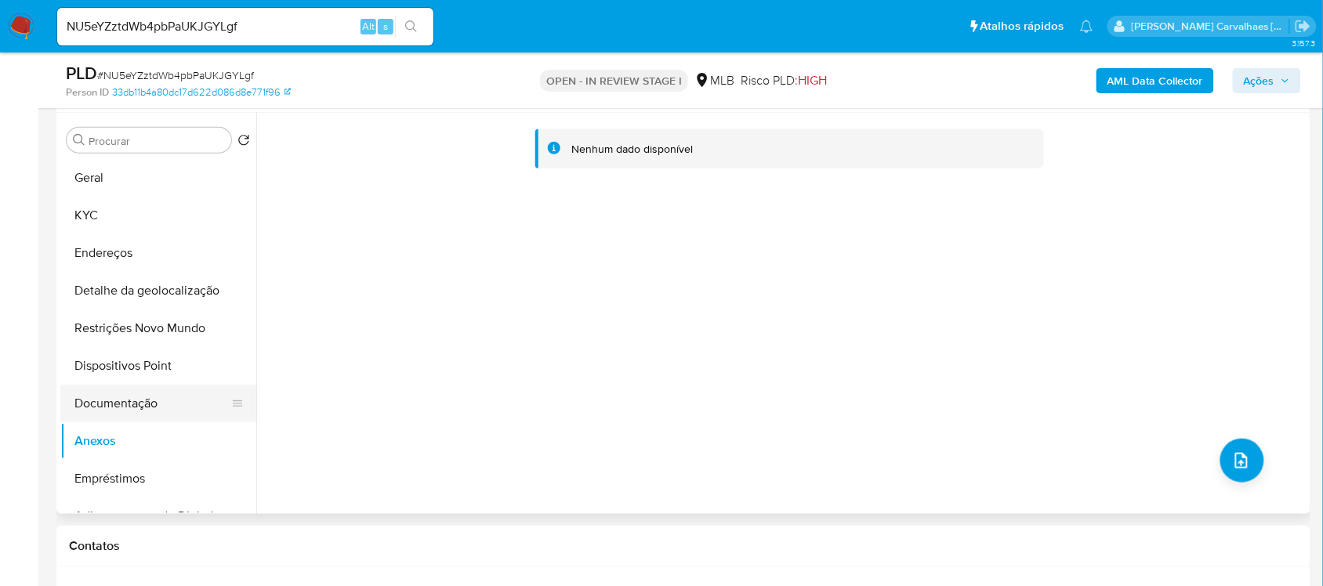
click at [154, 396] on button "Documentação" at bounding box center [151, 404] width 183 height 38
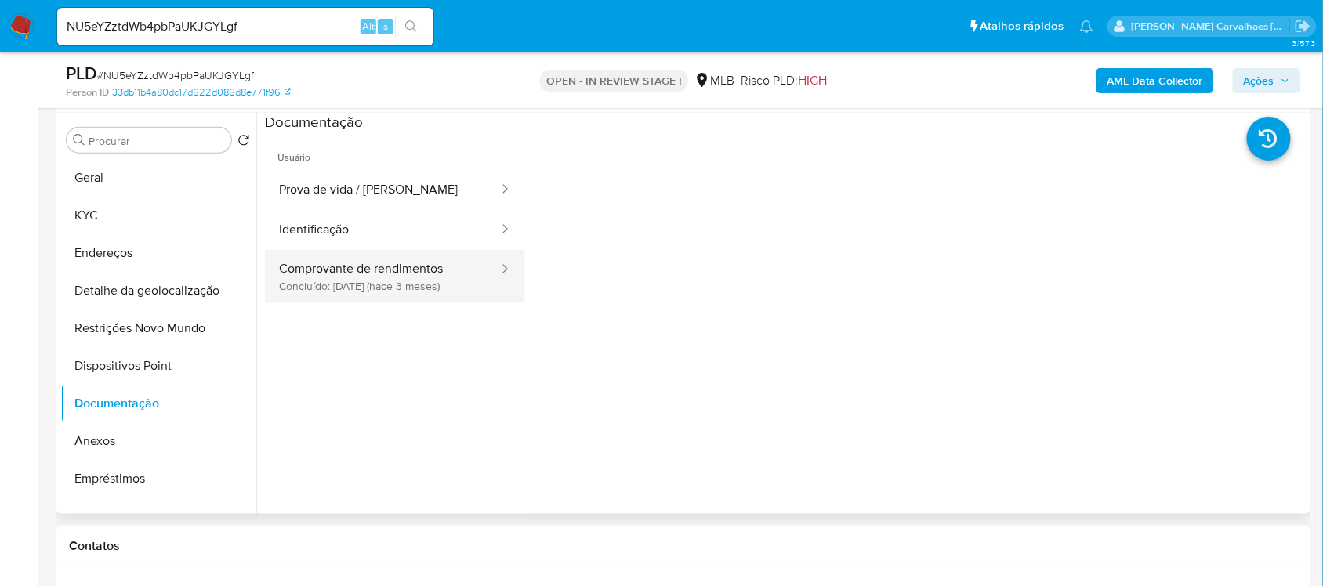
click at [365, 283] on button "Comprovante de rendimentos Concluído: 26/05/2025 (hace 3 meses)" at bounding box center [382, 276] width 235 height 53
